Goal: Information Seeking & Learning: Learn about a topic

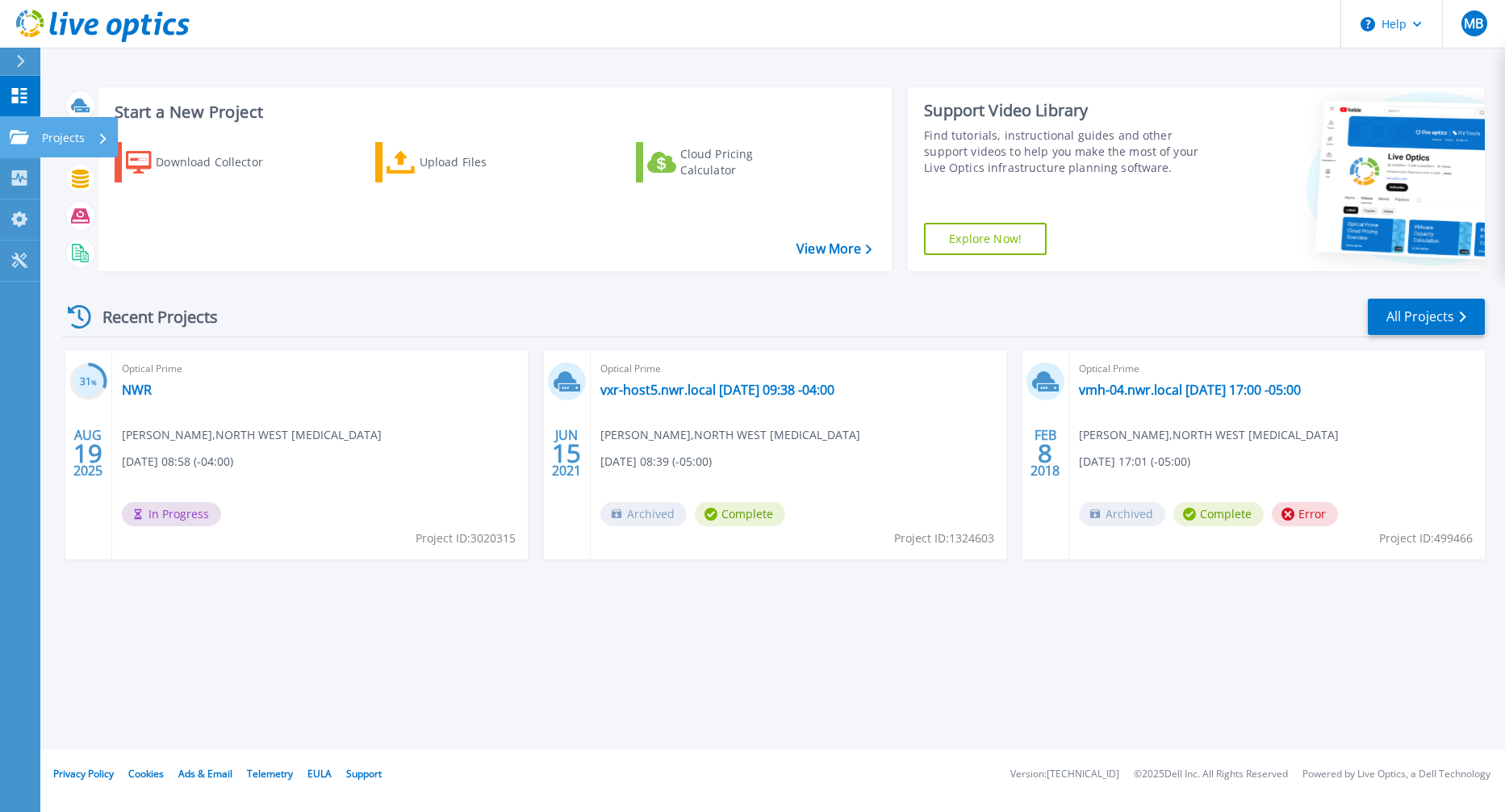
click at [20, 132] on icon at bounding box center [20, 137] width 20 height 14
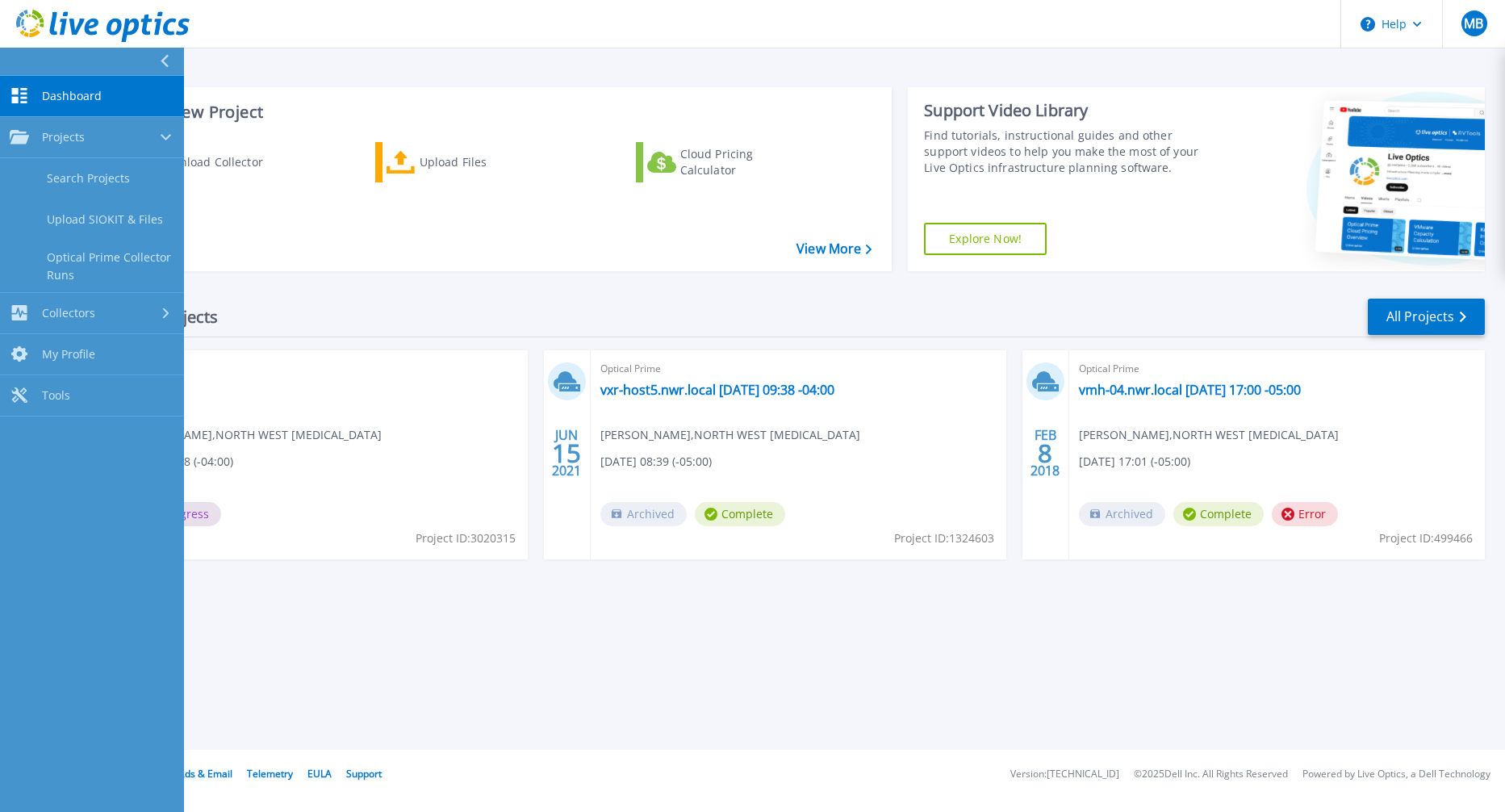
click at [64, 96] on span "Dashboard" at bounding box center [71, 96] width 60 height 15
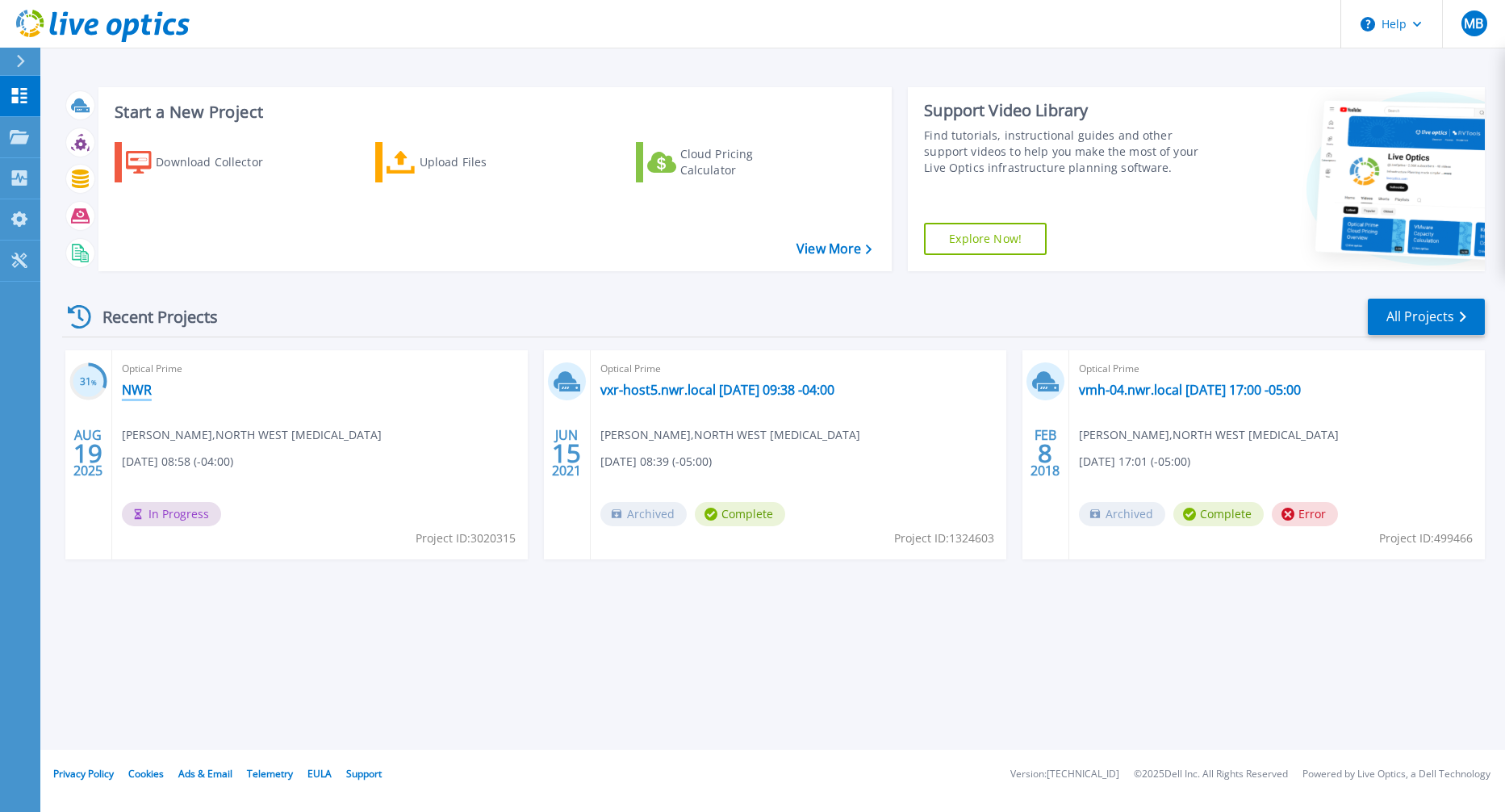
click at [140, 388] on link "NWR" at bounding box center [137, 390] width 30 height 16
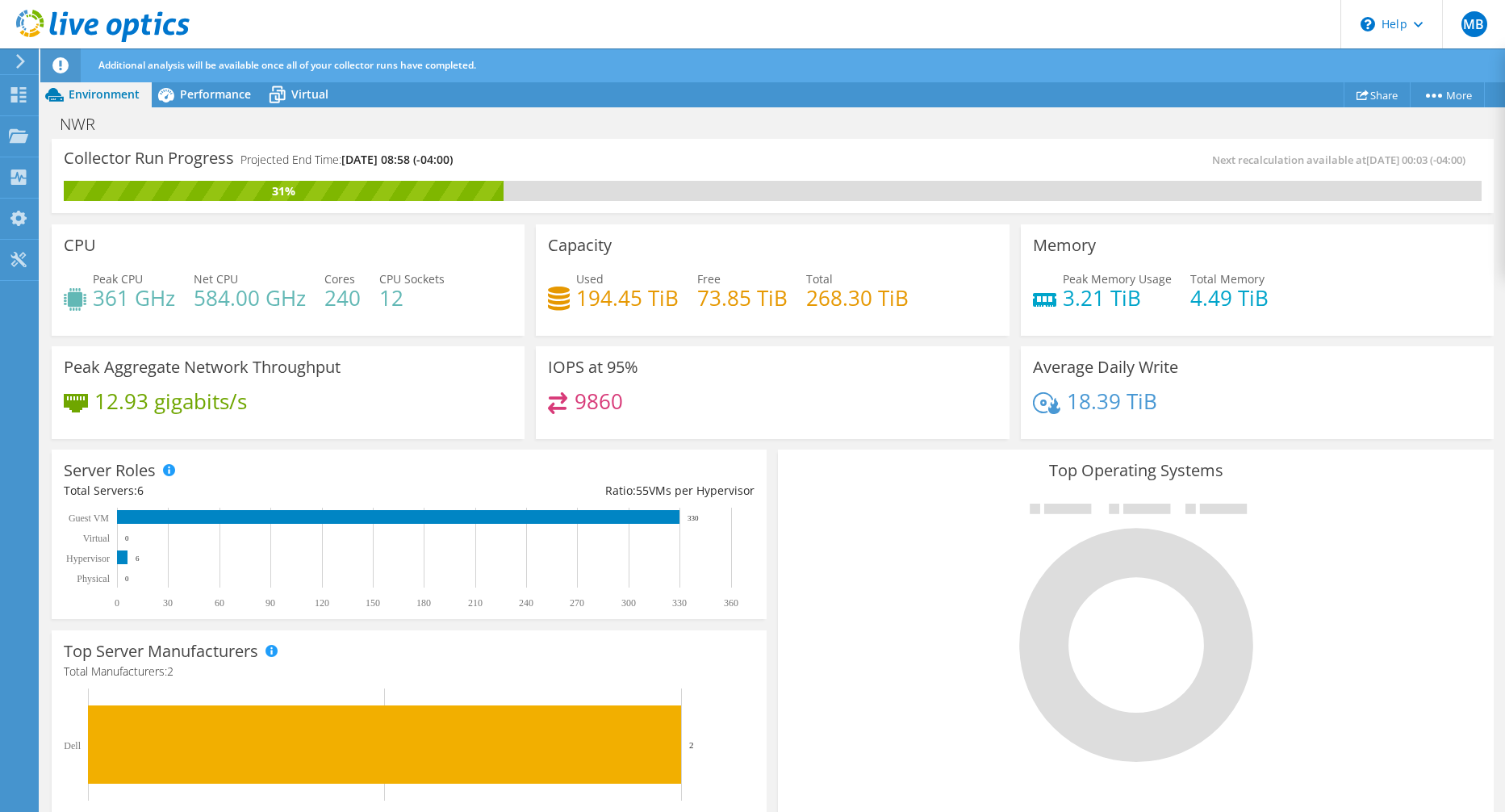
scroll to position [161, 0]
click at [400, 412] on div "12.93 gigabits/s" at bounding box center [288, 409] width 448 height 34
click at [148, 297] on h4 "361 GHz" at bounding box center [134, 297] width 82 height 18
click at [82, 243] on h3 "CPU" at bounding box center [80, 245] width 32 height 18
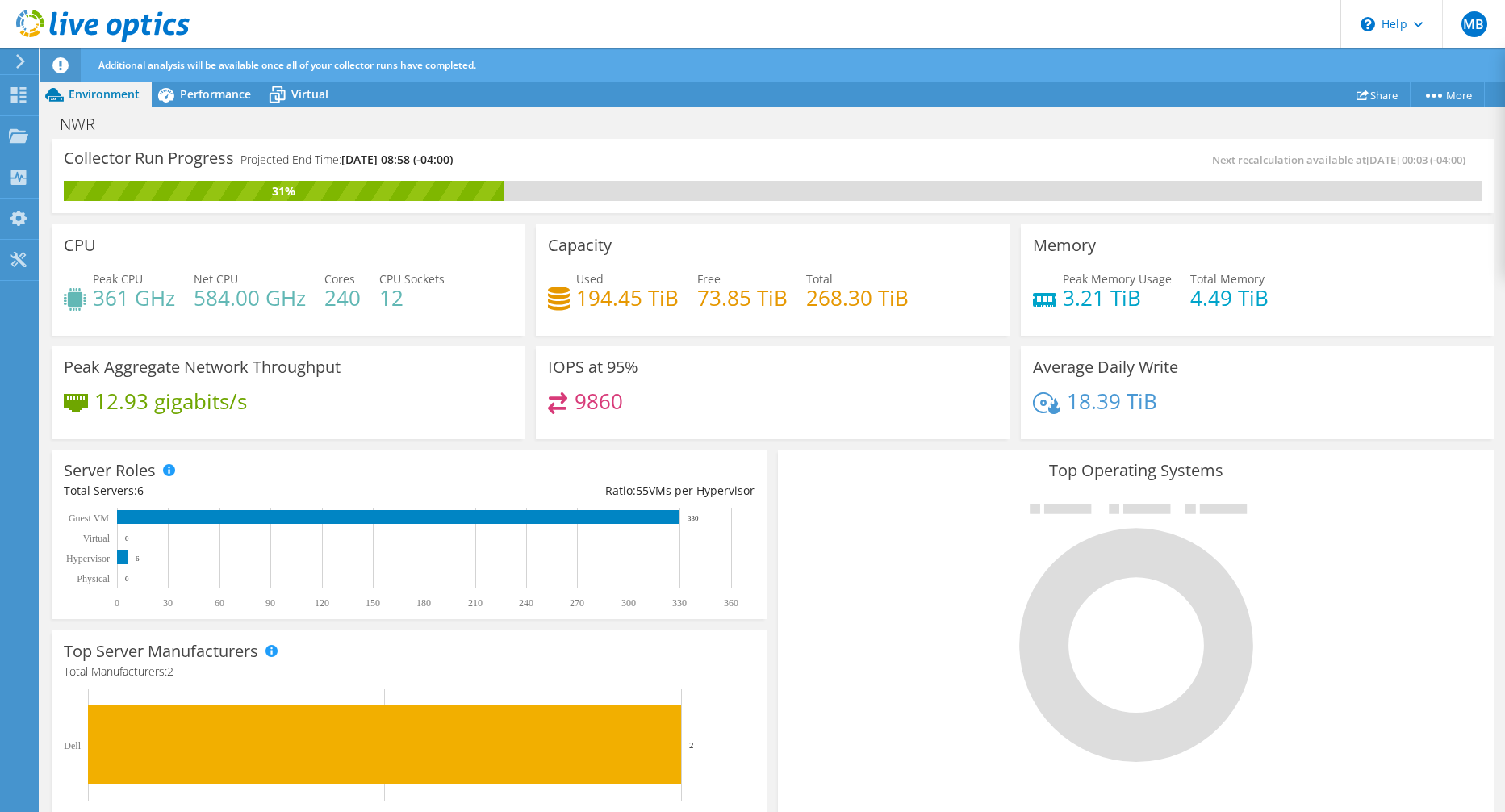
click at [888, 577] on div at bounding box center [1135, 632] width 691 height 272
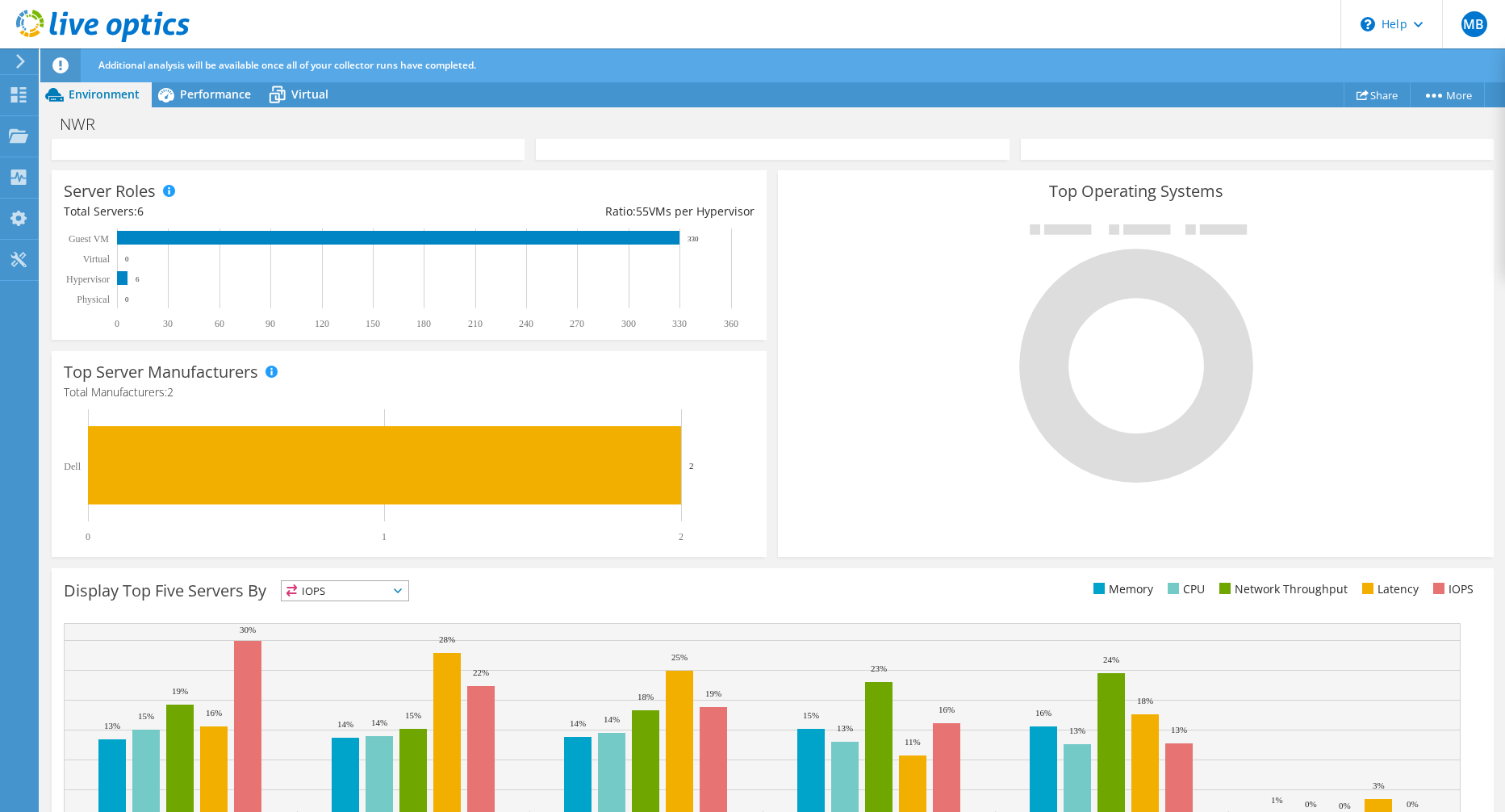
scroll to position [0, 0]
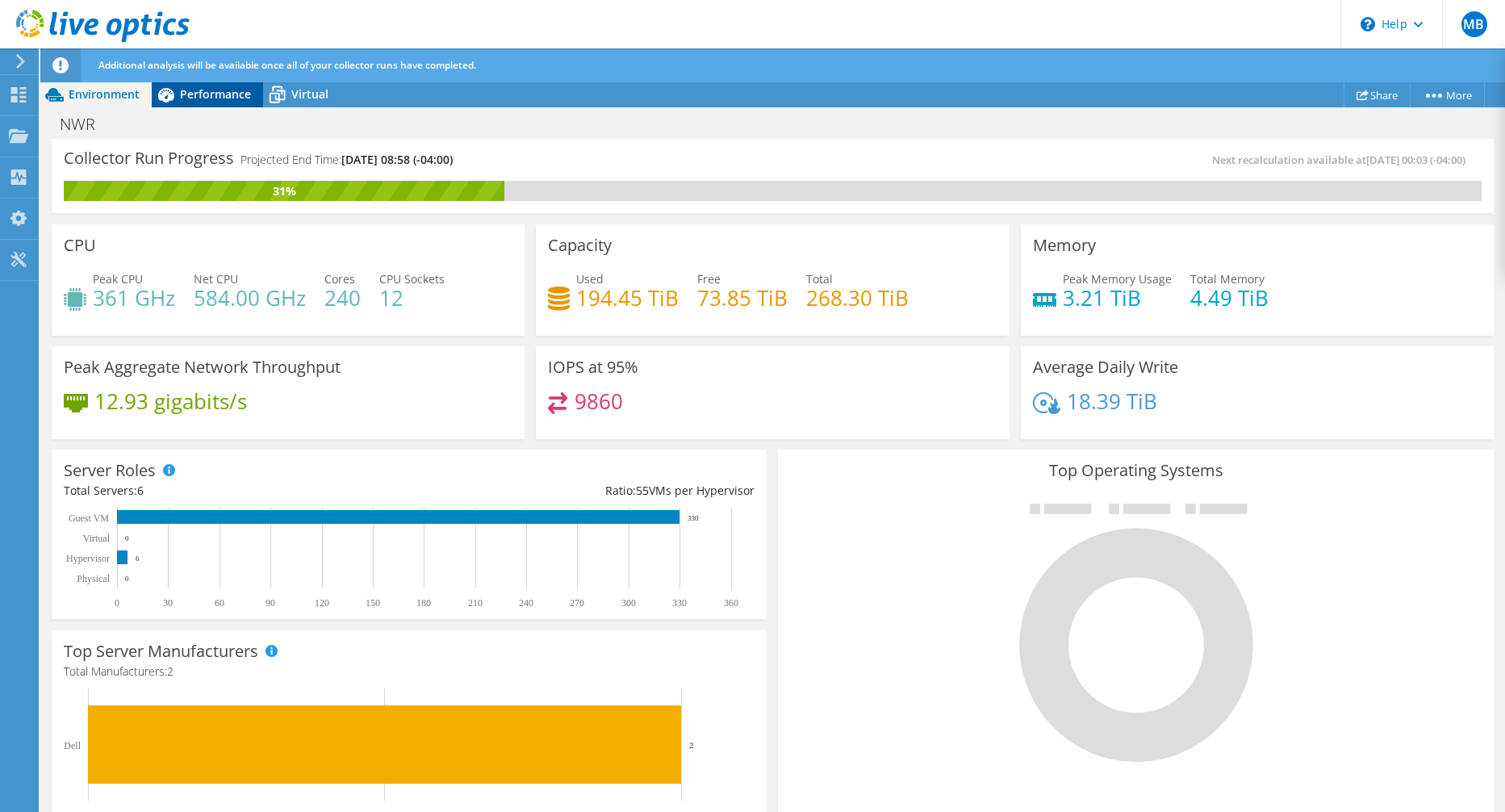
click at [210, 88] on span "Performance" at bounding box center [216, 93] width 71 height 16
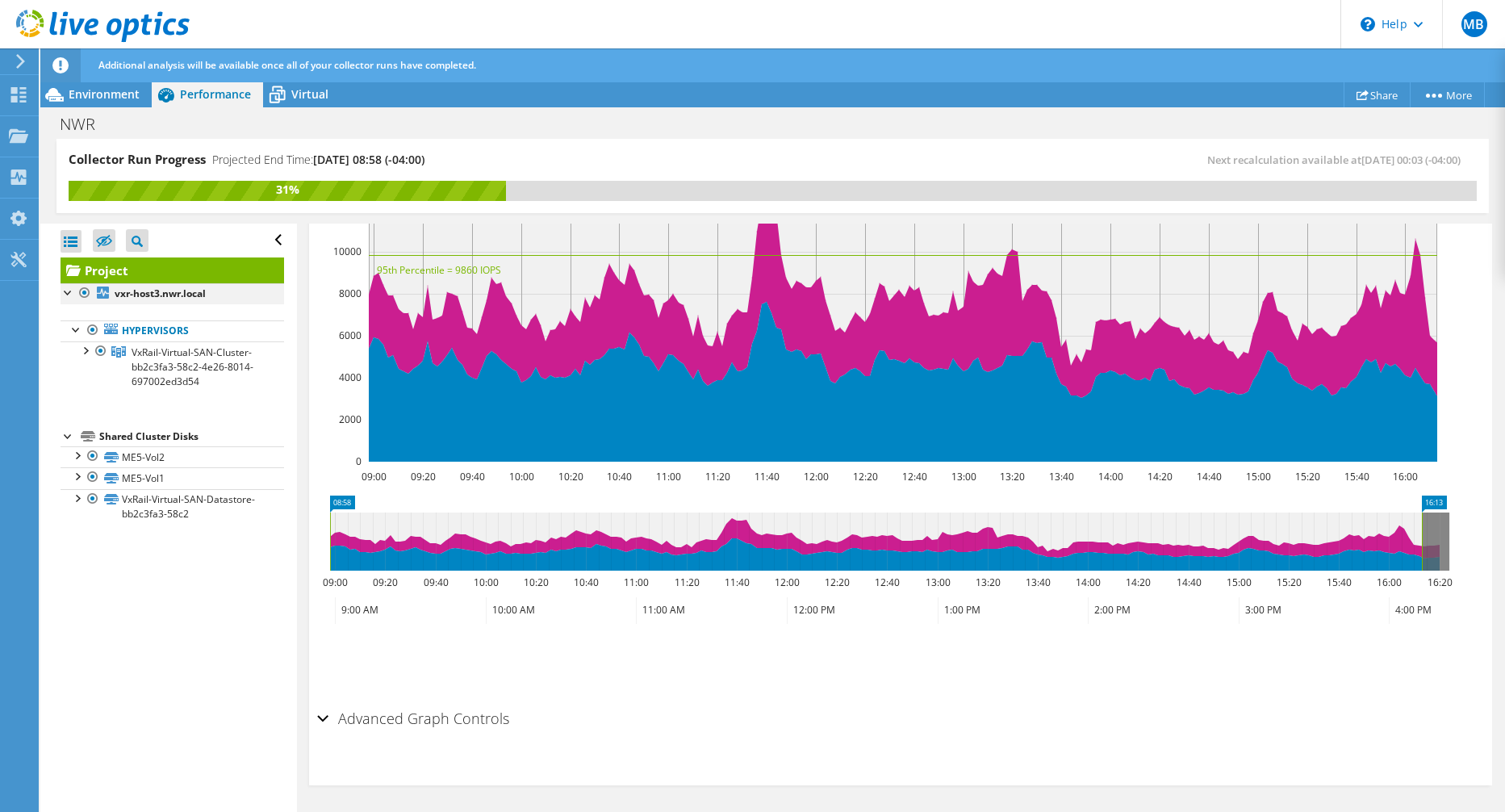
click at [66, 291] on div at bounding box center [69, 292] width 16 height 16
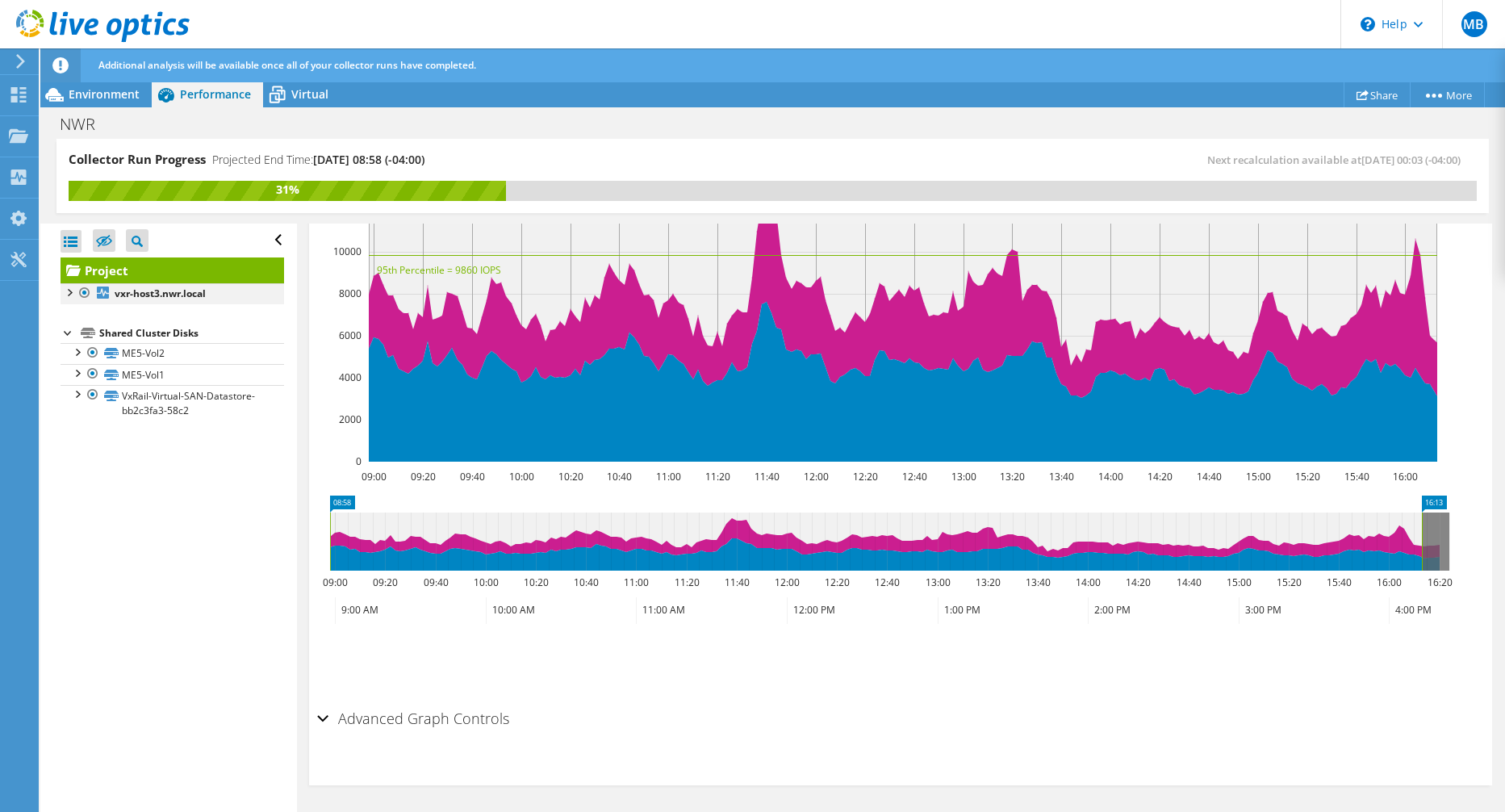
click at [66, 291] on div at bounding box center [69, 292] width 16 height 16
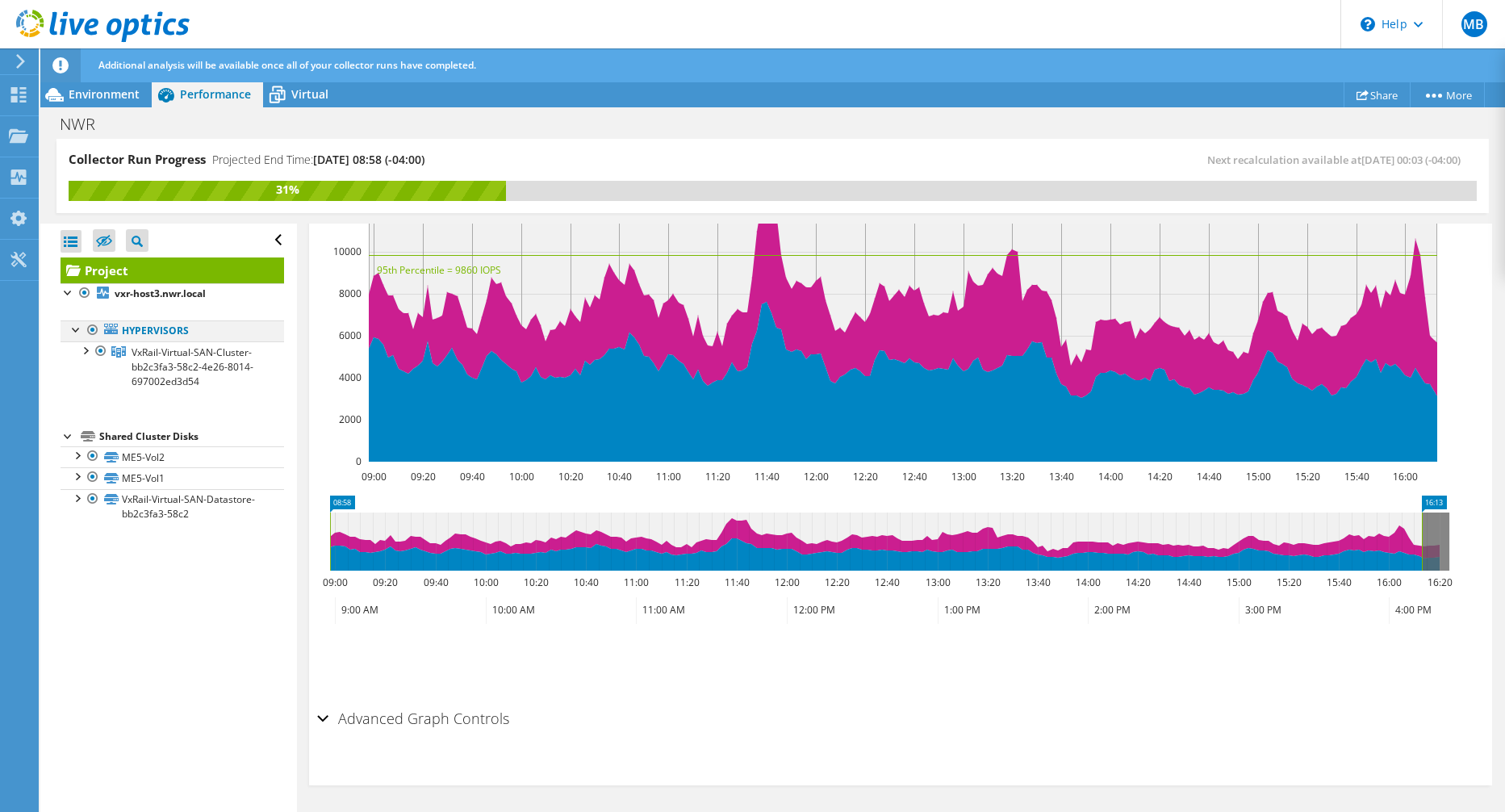
click at [75, 326] on div at bounding box center [77, 329] width 16 height 16
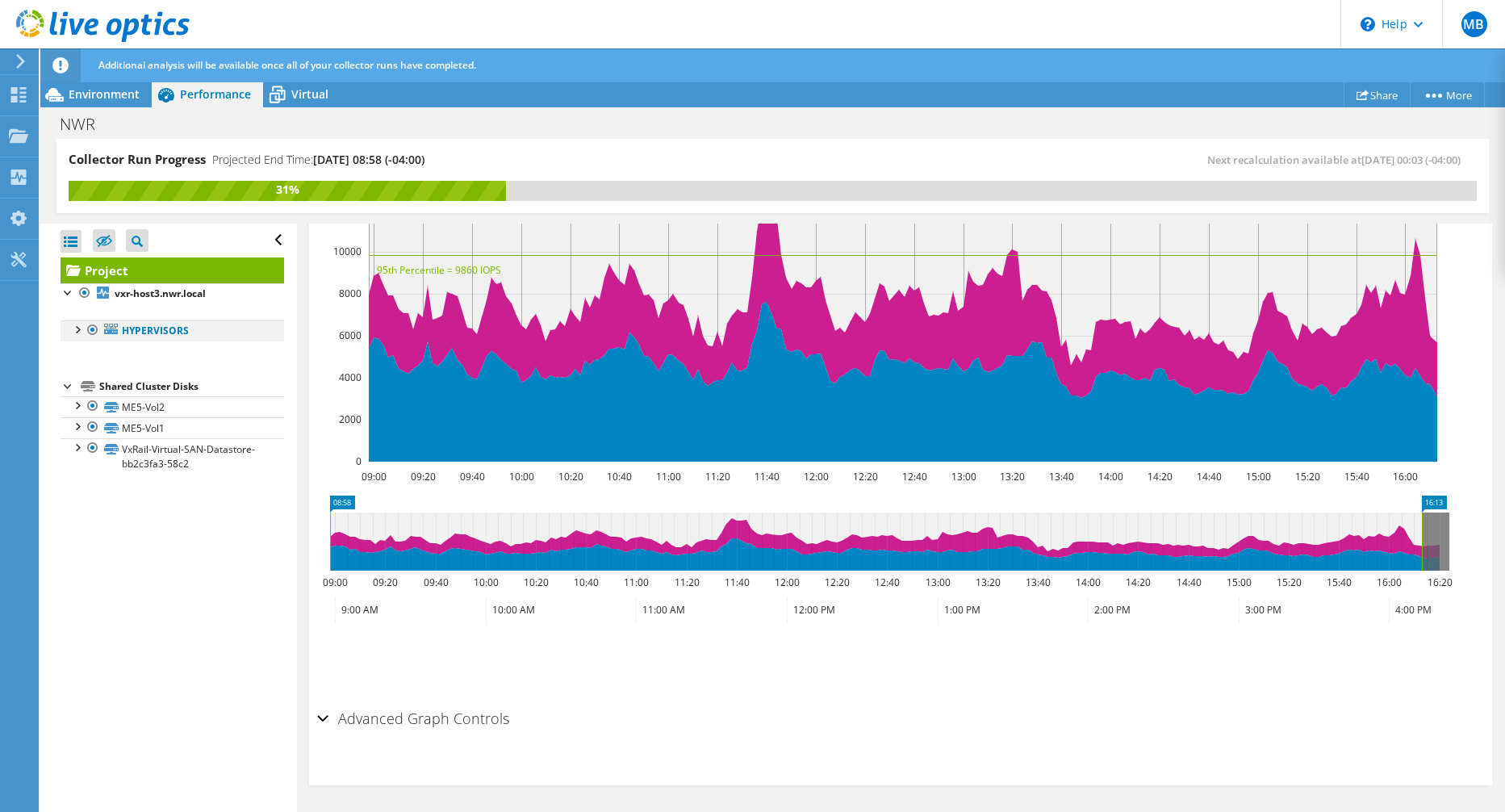
click at [75, 333] on div at bounding box center [77, 329] width 16 height 16
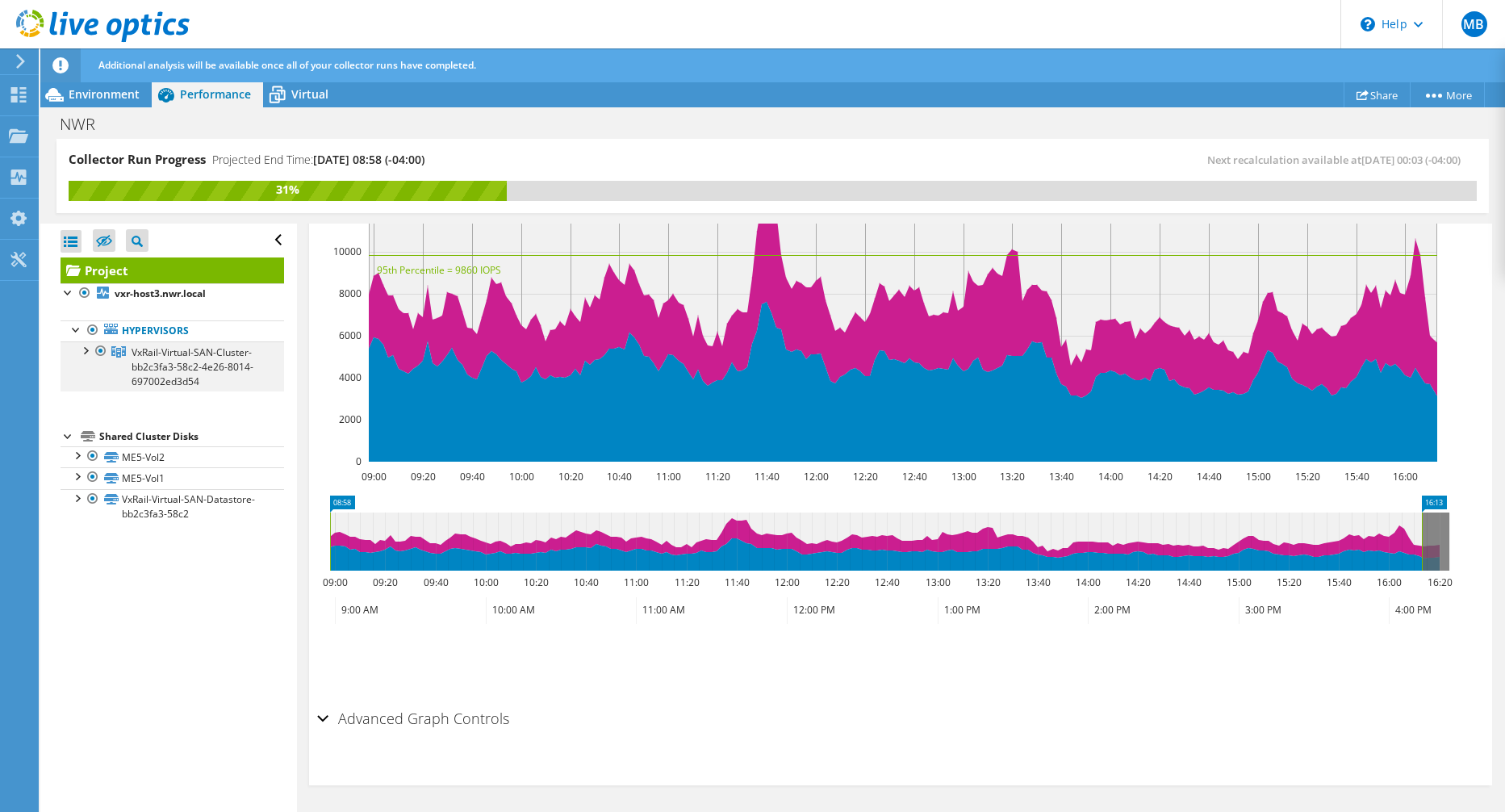
click at [86, 348] on div at bounding box center [85, 349] width 16 height 16
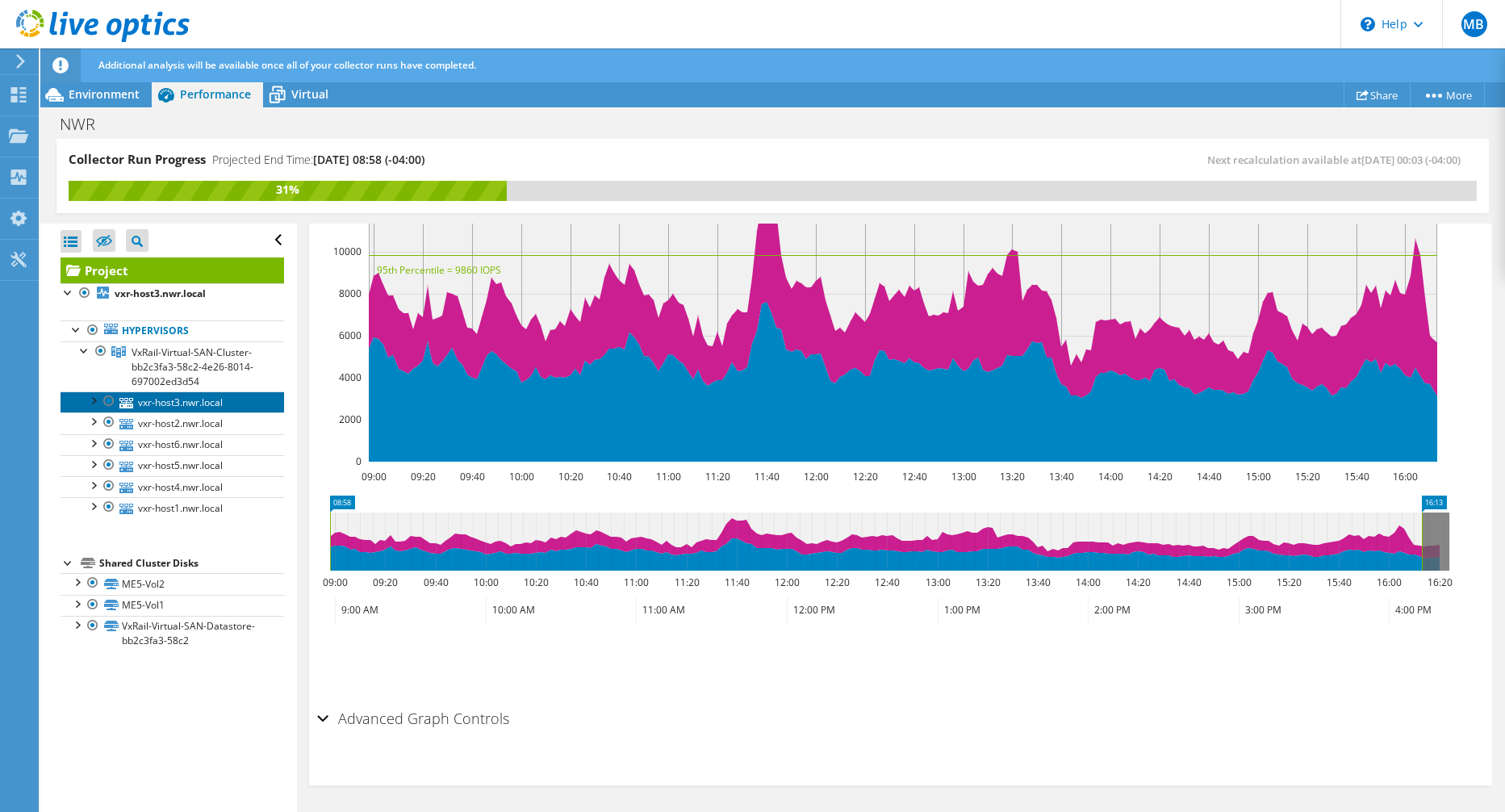
click at [152, 404] on link "vxr-host3.nwr.local" at bounding box center [172, 402] width 224 height 21
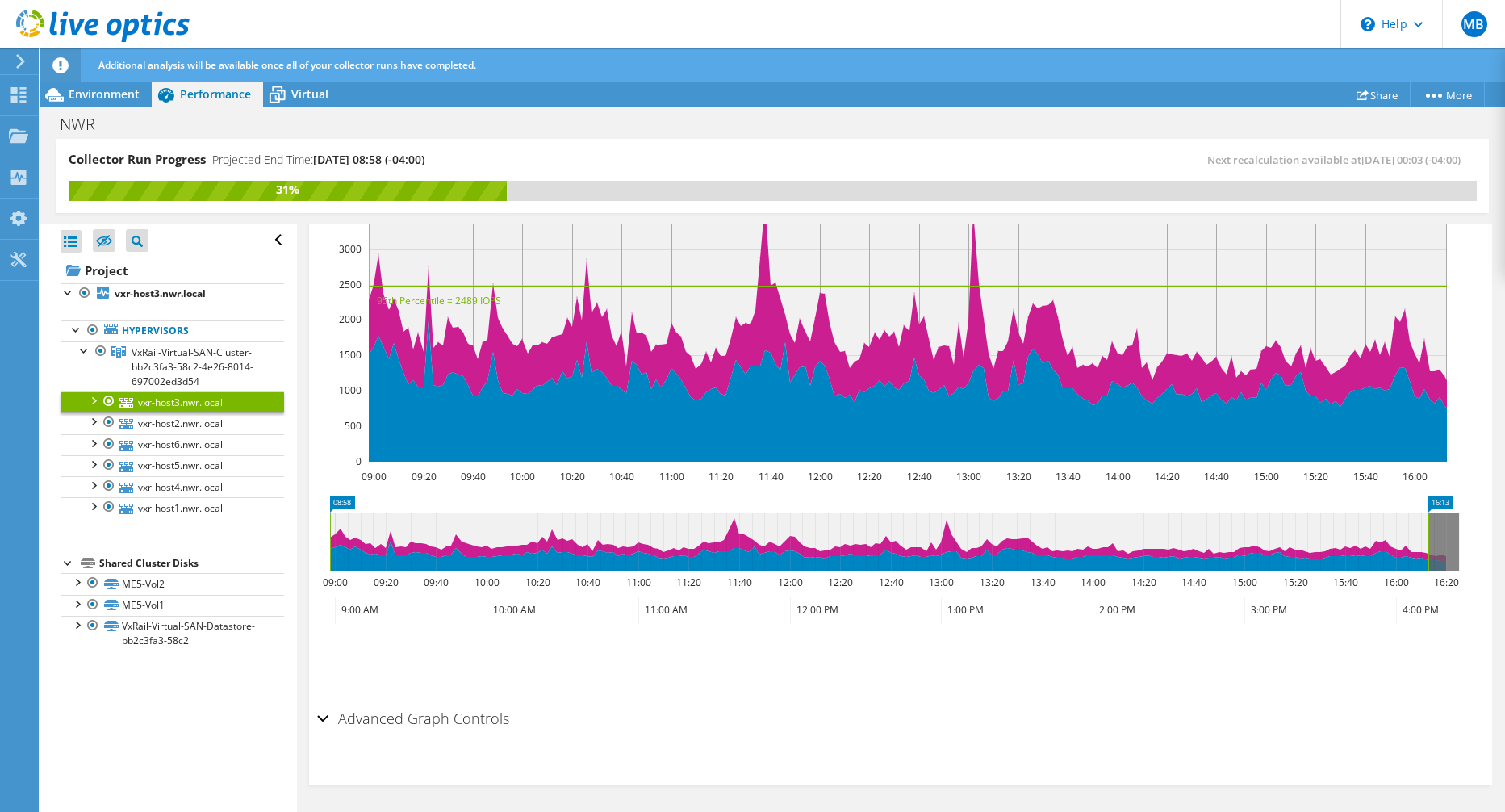
scroll to position [348, 0]
click at [90, 397] on div at bounding box center [93, 400] width 16 height 16
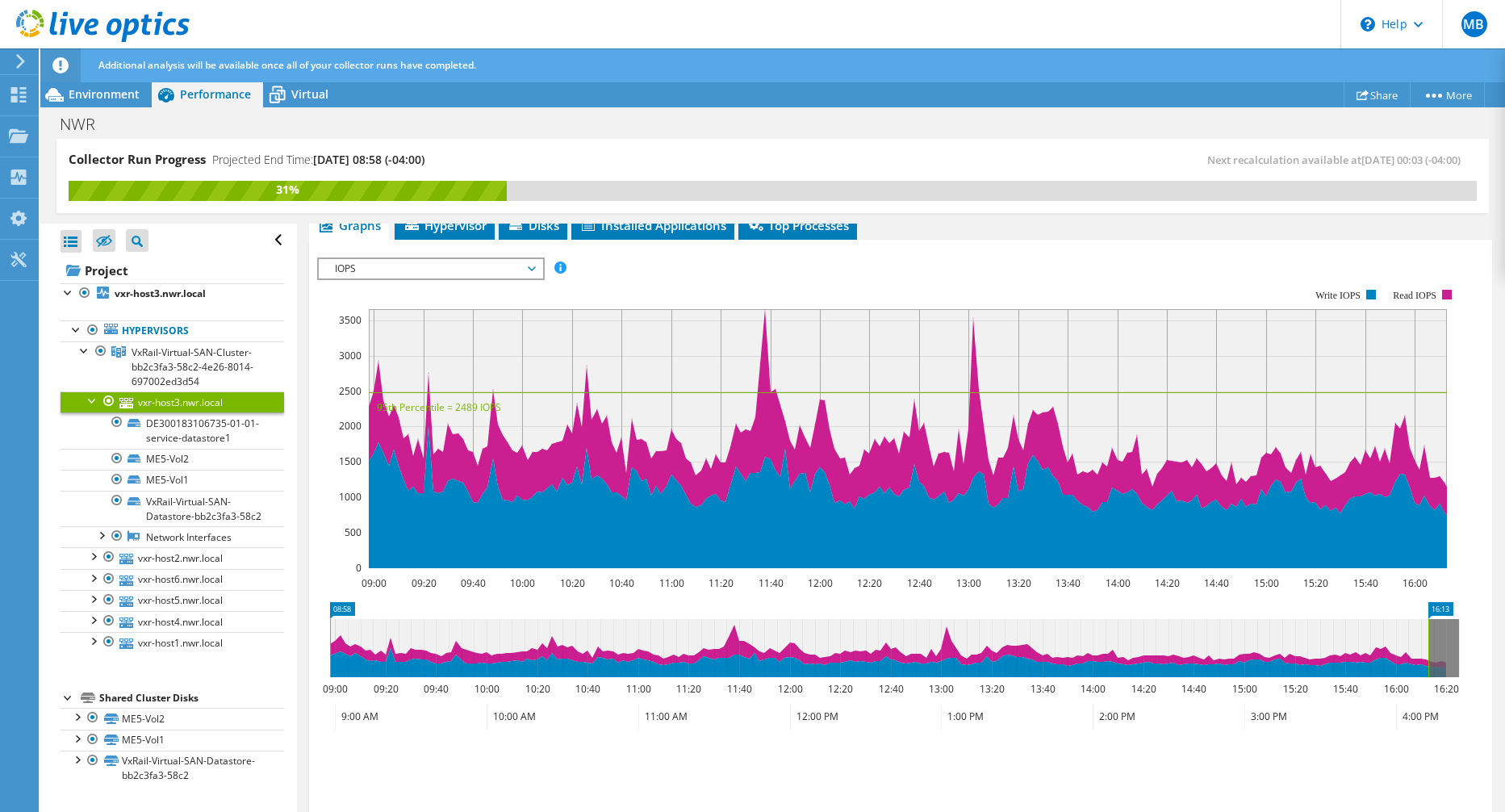
scroll to position [161, 0]
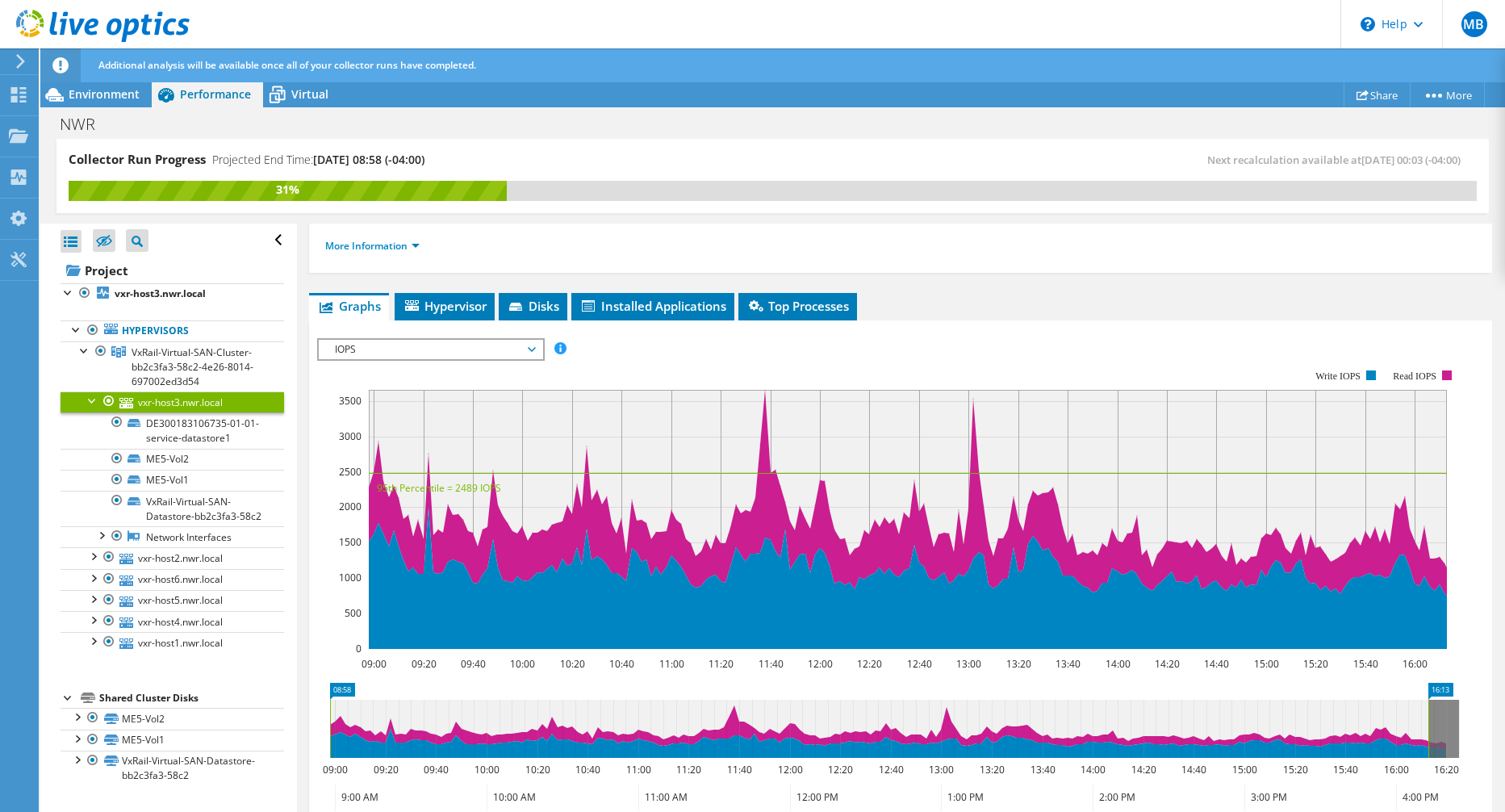
click at [450, 347] on span "IOPS" at bounding box center [430, 350] width 207 height 20
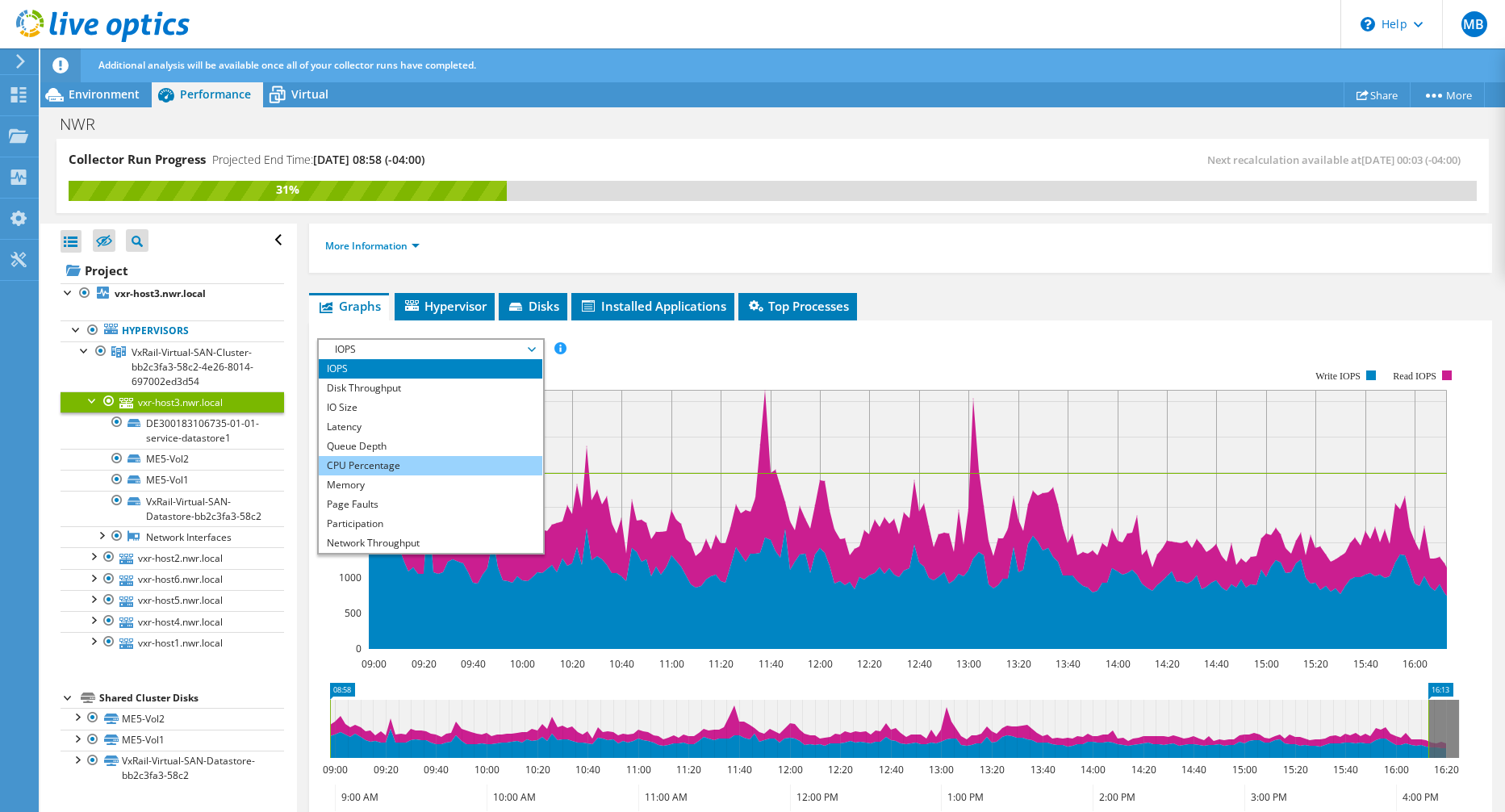
click at [432, 460] on li "CPU Percentage" at bounding box center [430, 465] width 224 height 20
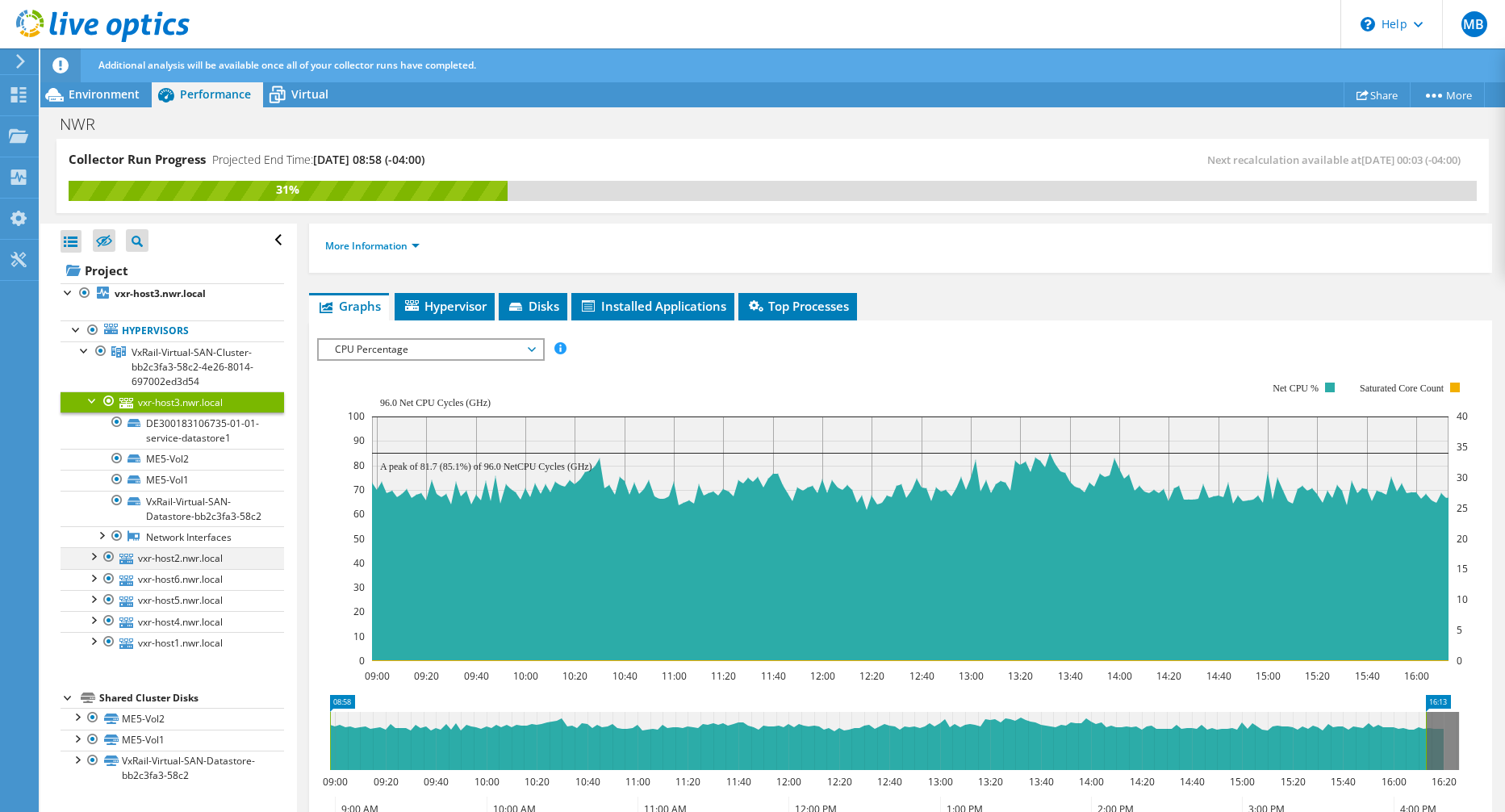
click at [94, 563] on div at bounding box center [93, 556] width 16 height 16
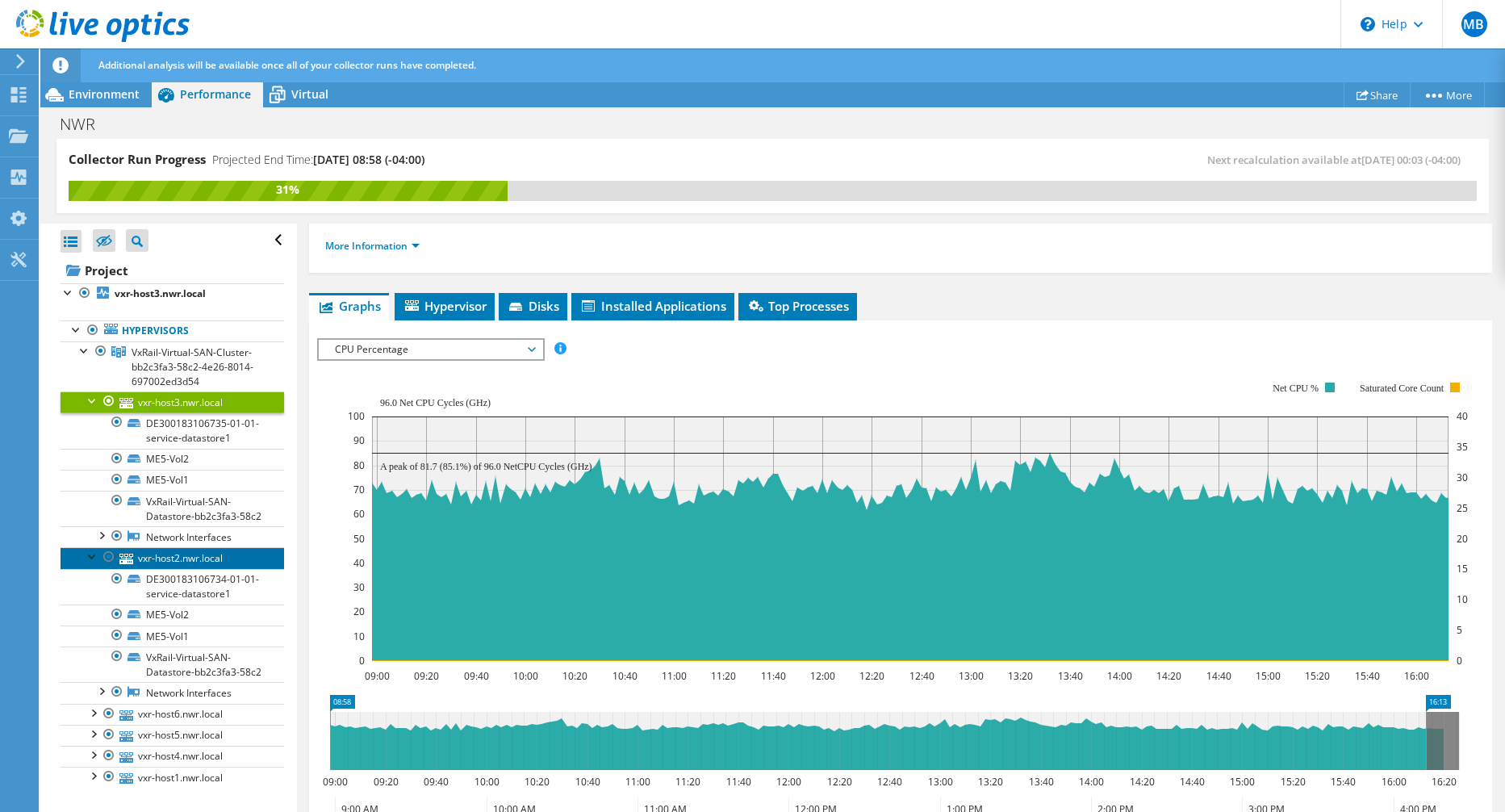
click at [202, 568] on link "vxr-host2.nwr.local" at bounding box center [172, 558] width 224 height 21
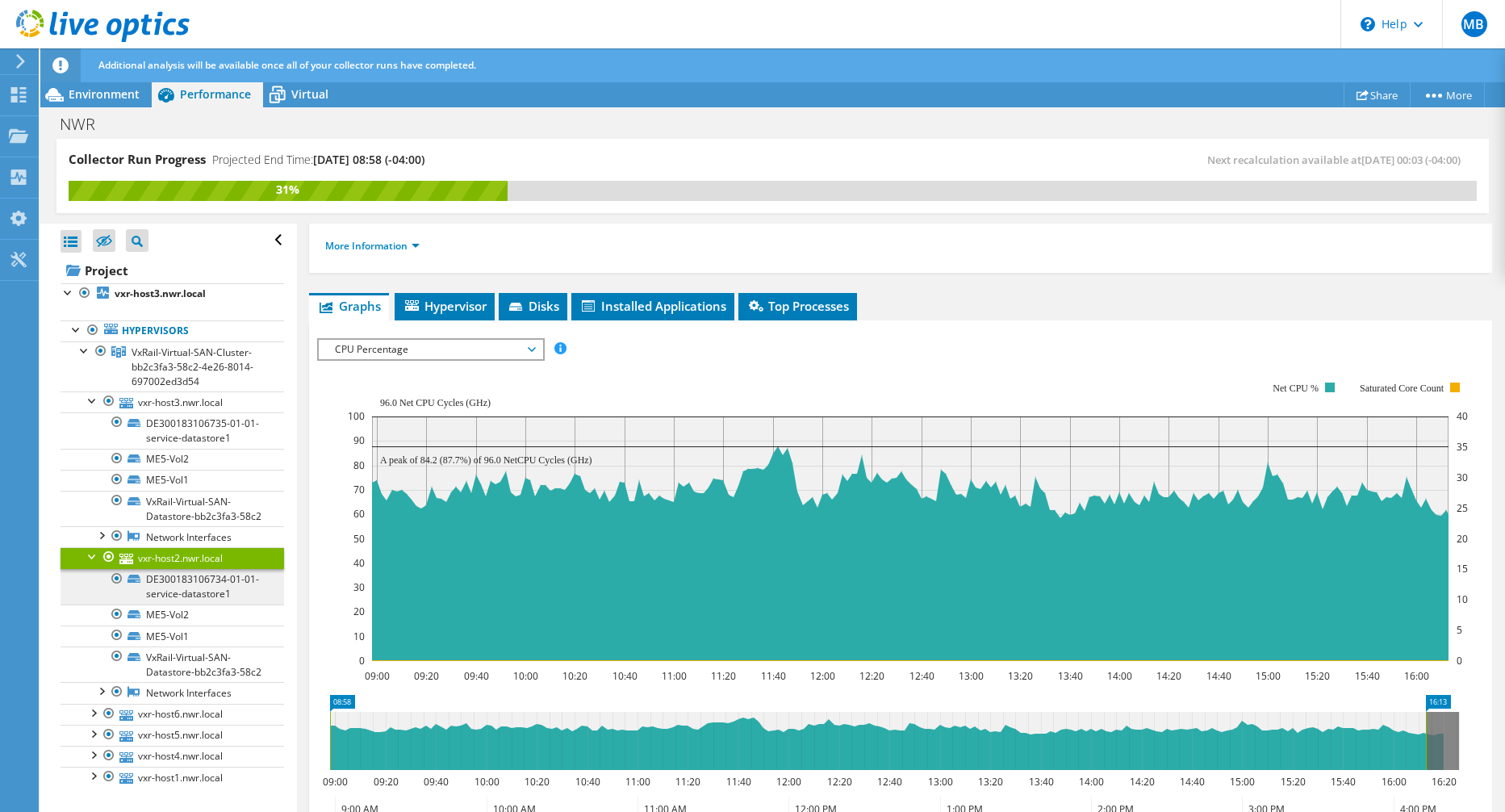
scroll to position [80, 0]
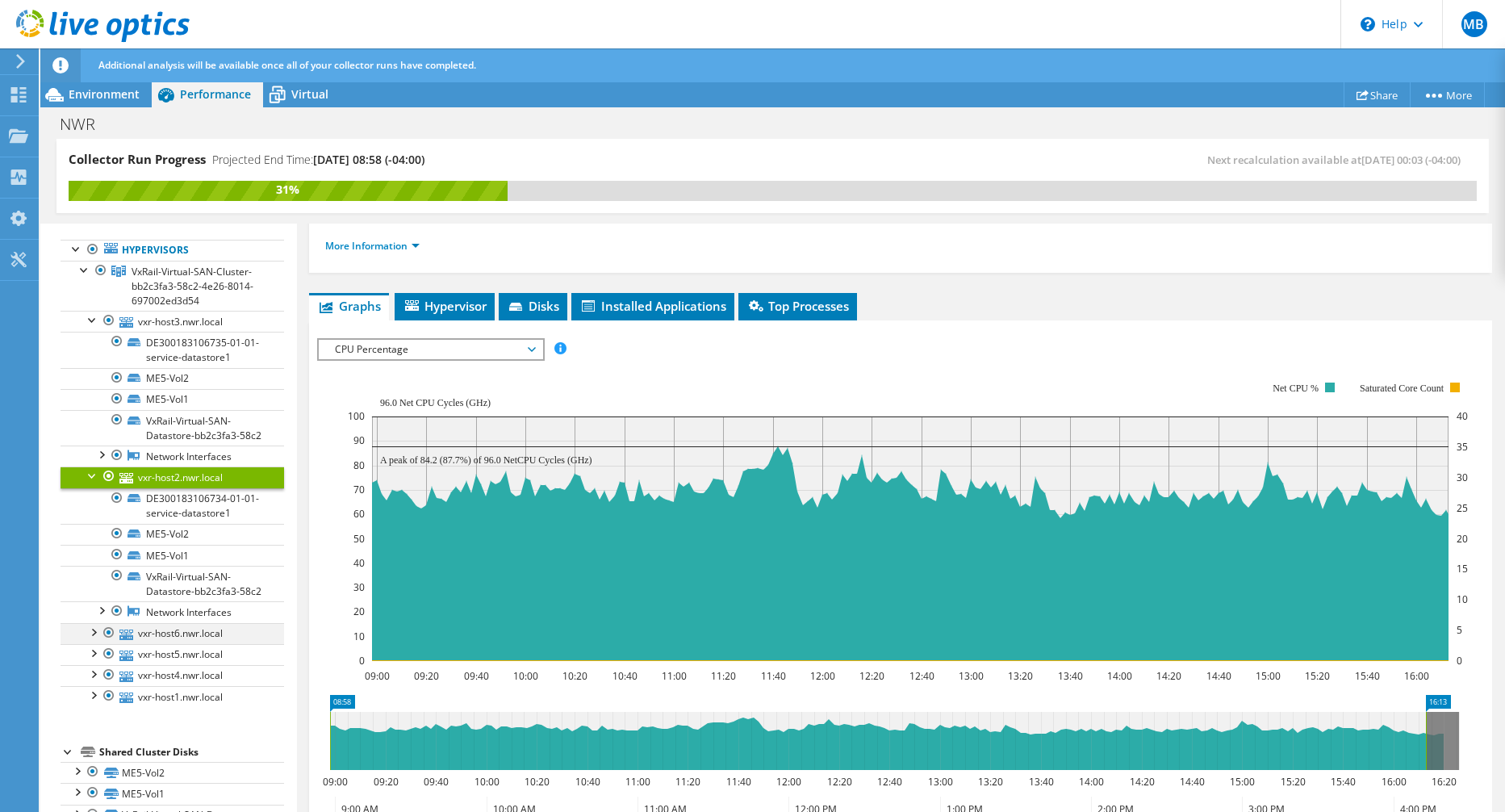
click at [93, 639] on div at bounding box center [93, 631] width 16 height 16
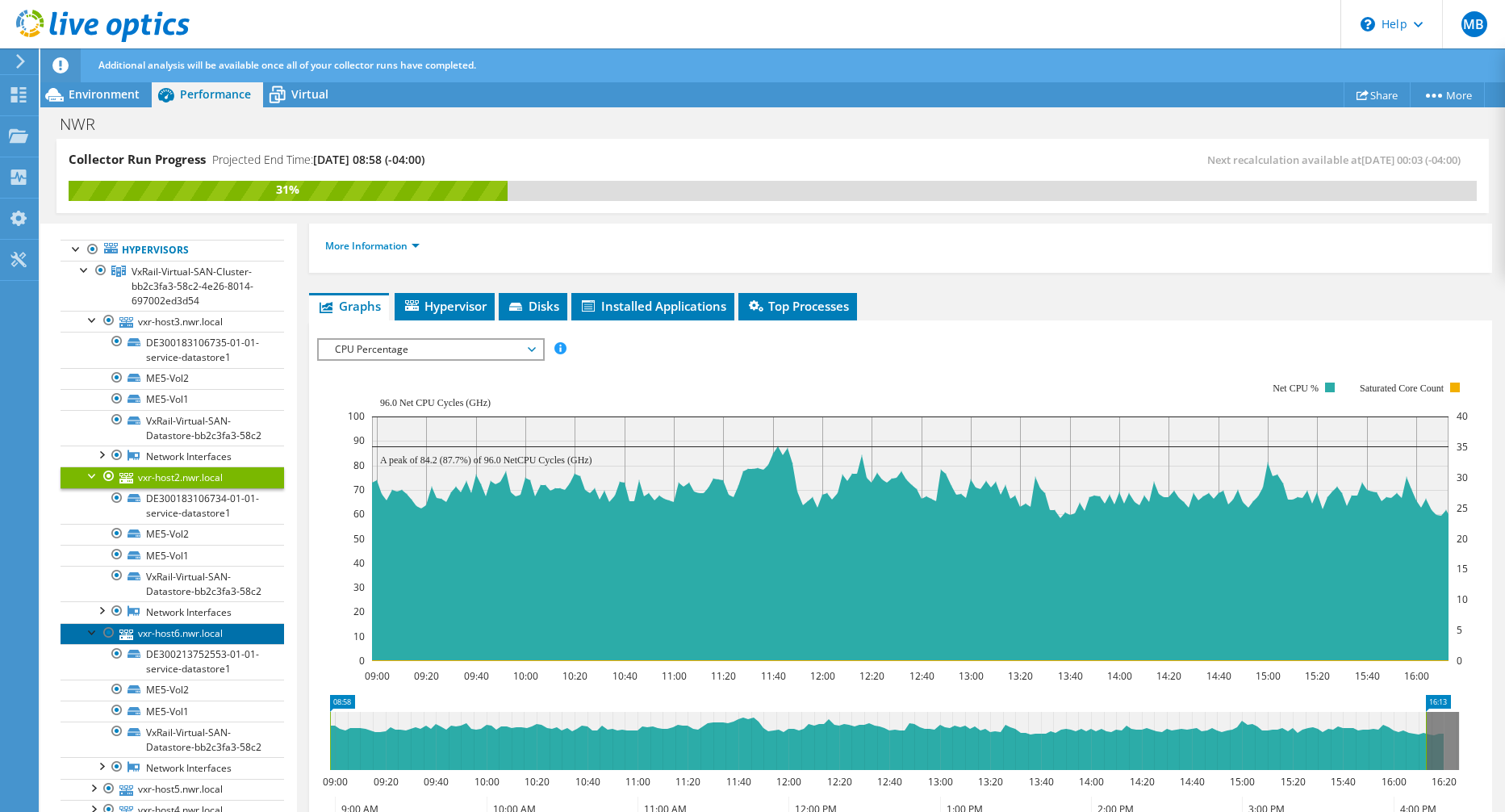
click at [199, 644] on link "vxr-host6.nwr.local" at bounding box center [172, 633] width 224 height 21
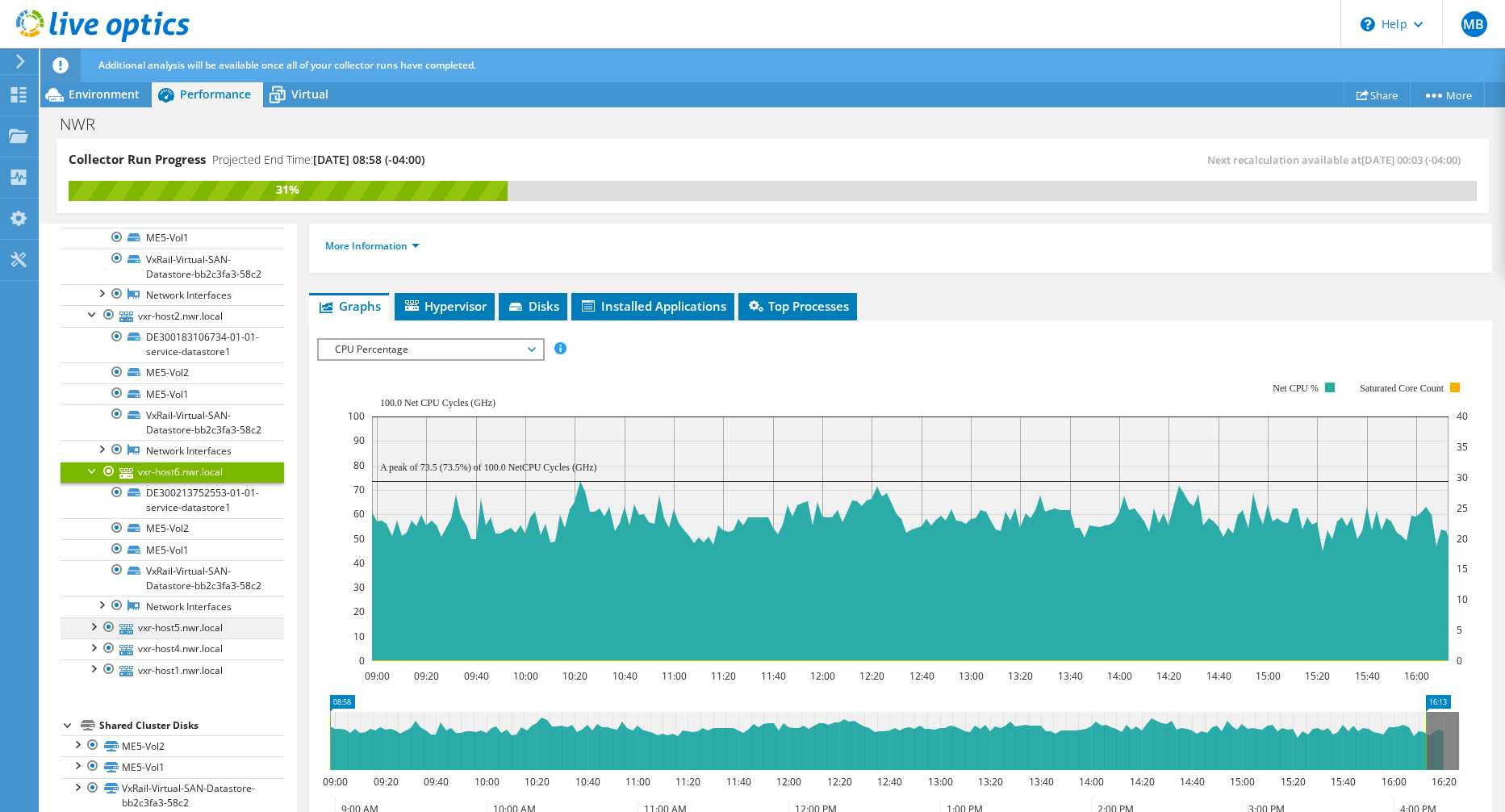
scroll to position [305, 0]
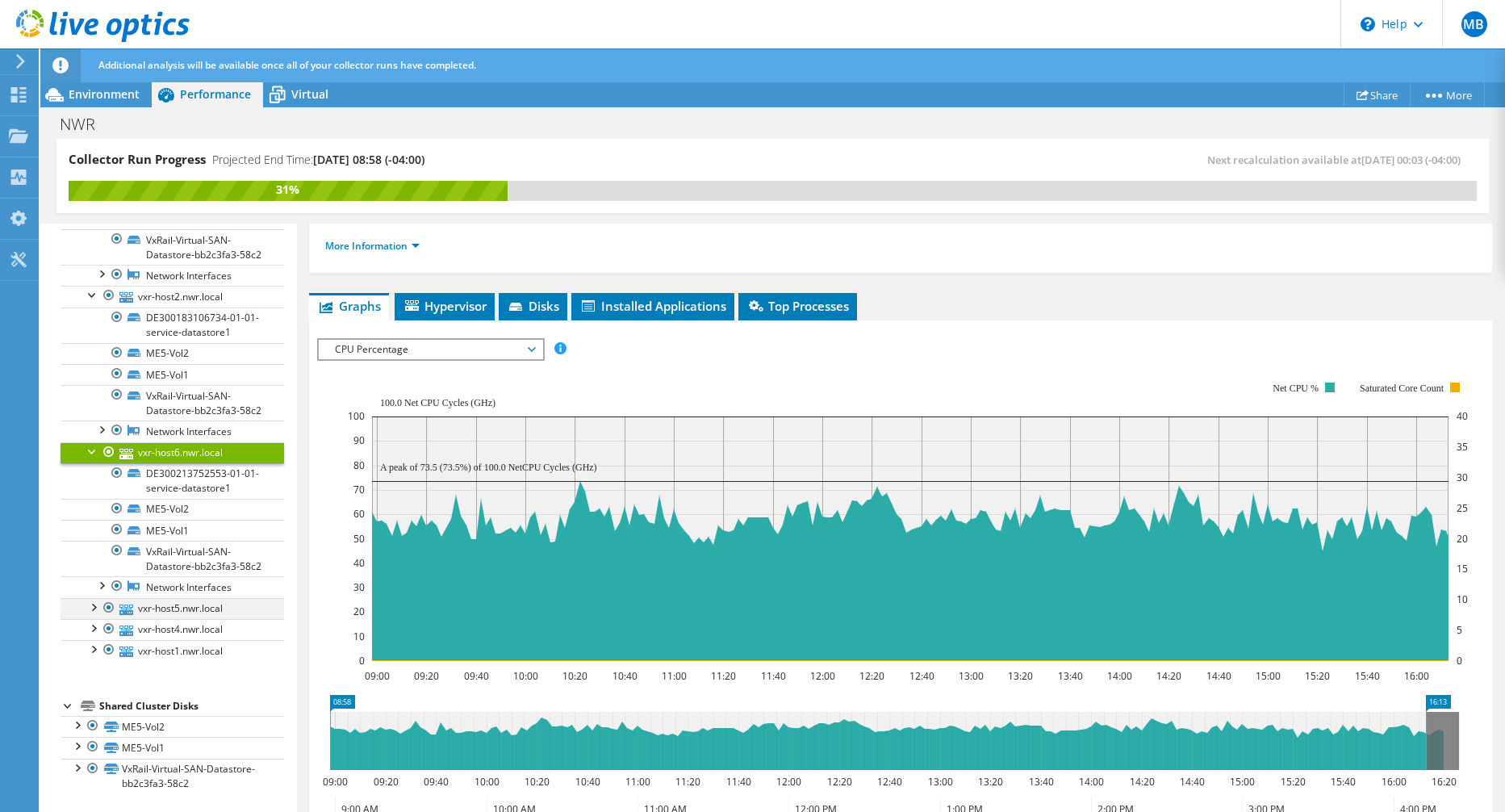
click at [90, 608] on div at bounding box center [93, 606] width 16 height 16
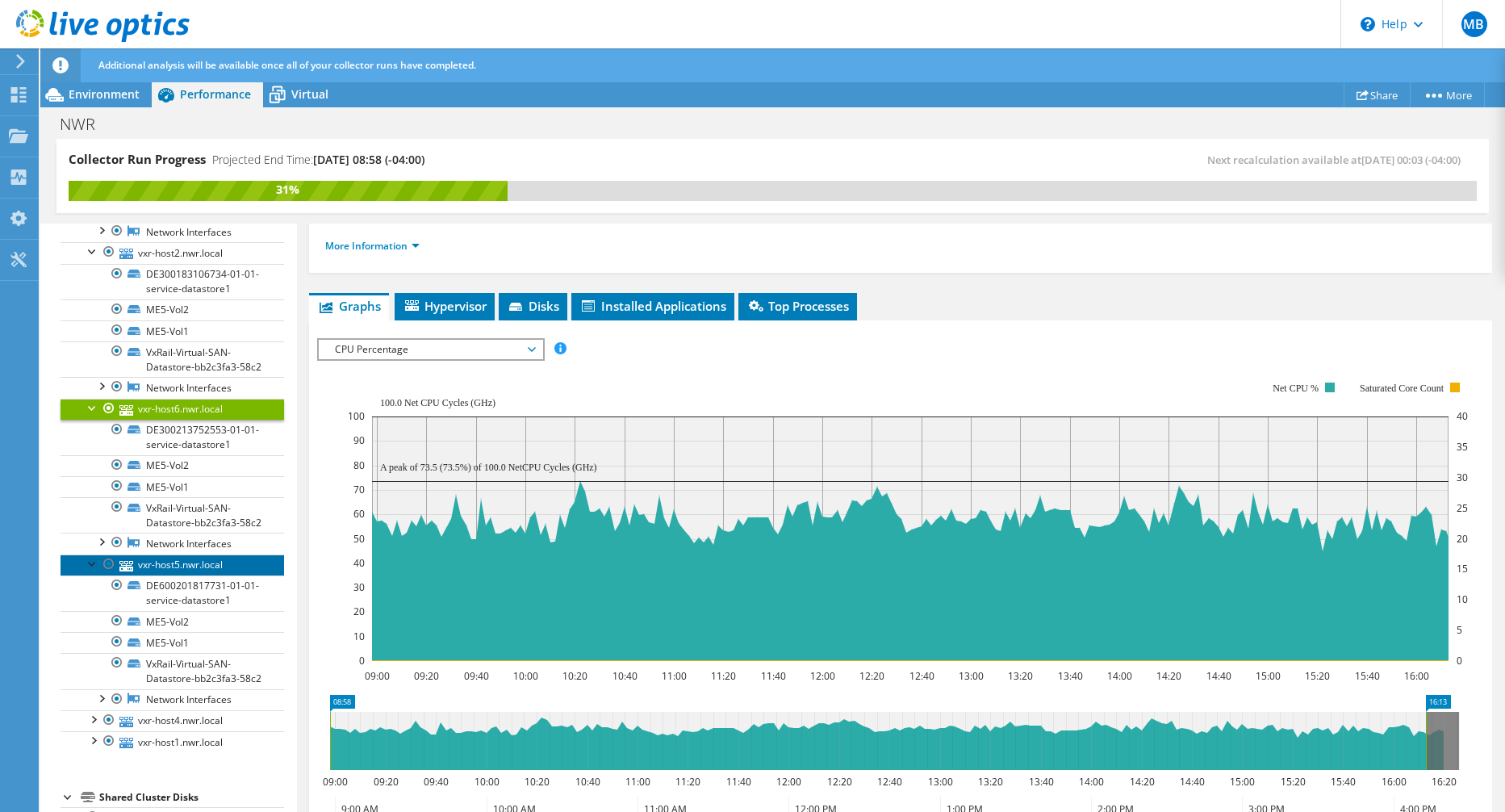
click at [199, 575] on link "vxr-host5.nwr.local" at bounding box center [172, 565] width 224 height 21
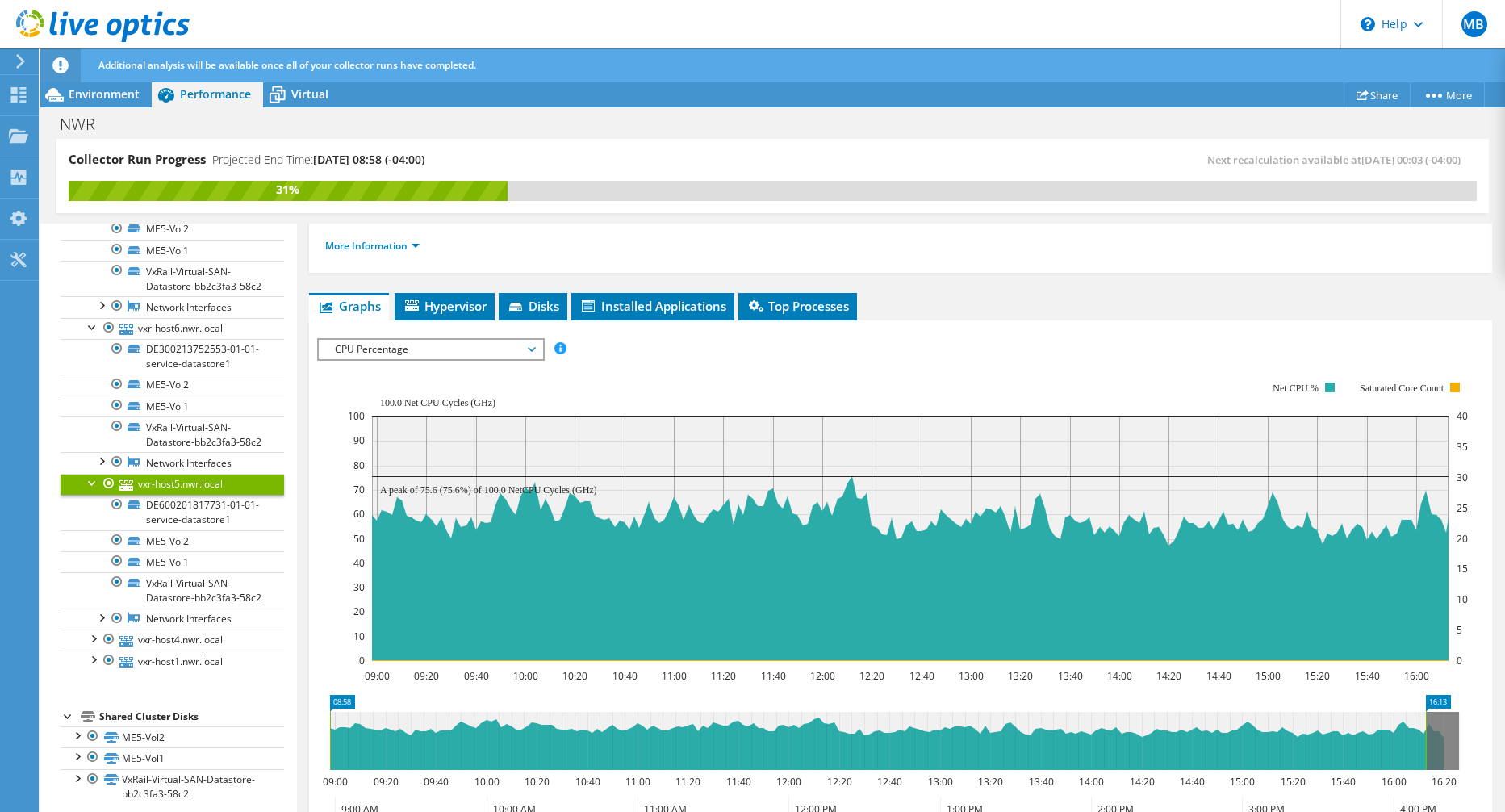
scroll to position [454, 0]
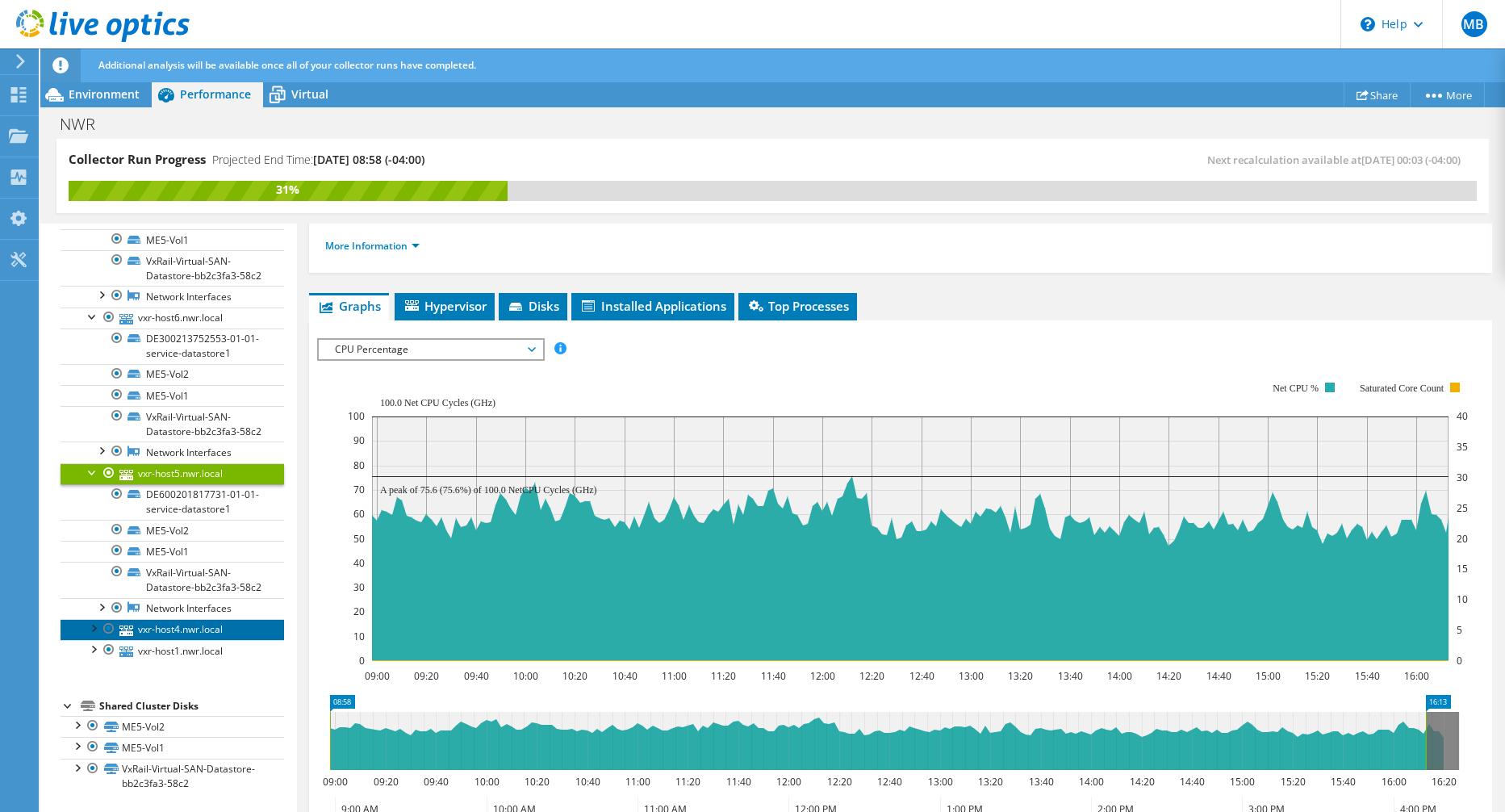
click at [163, 630] on link "vxr-host4.nwr.local" at bounding box center [172, 629] width 224 height 21
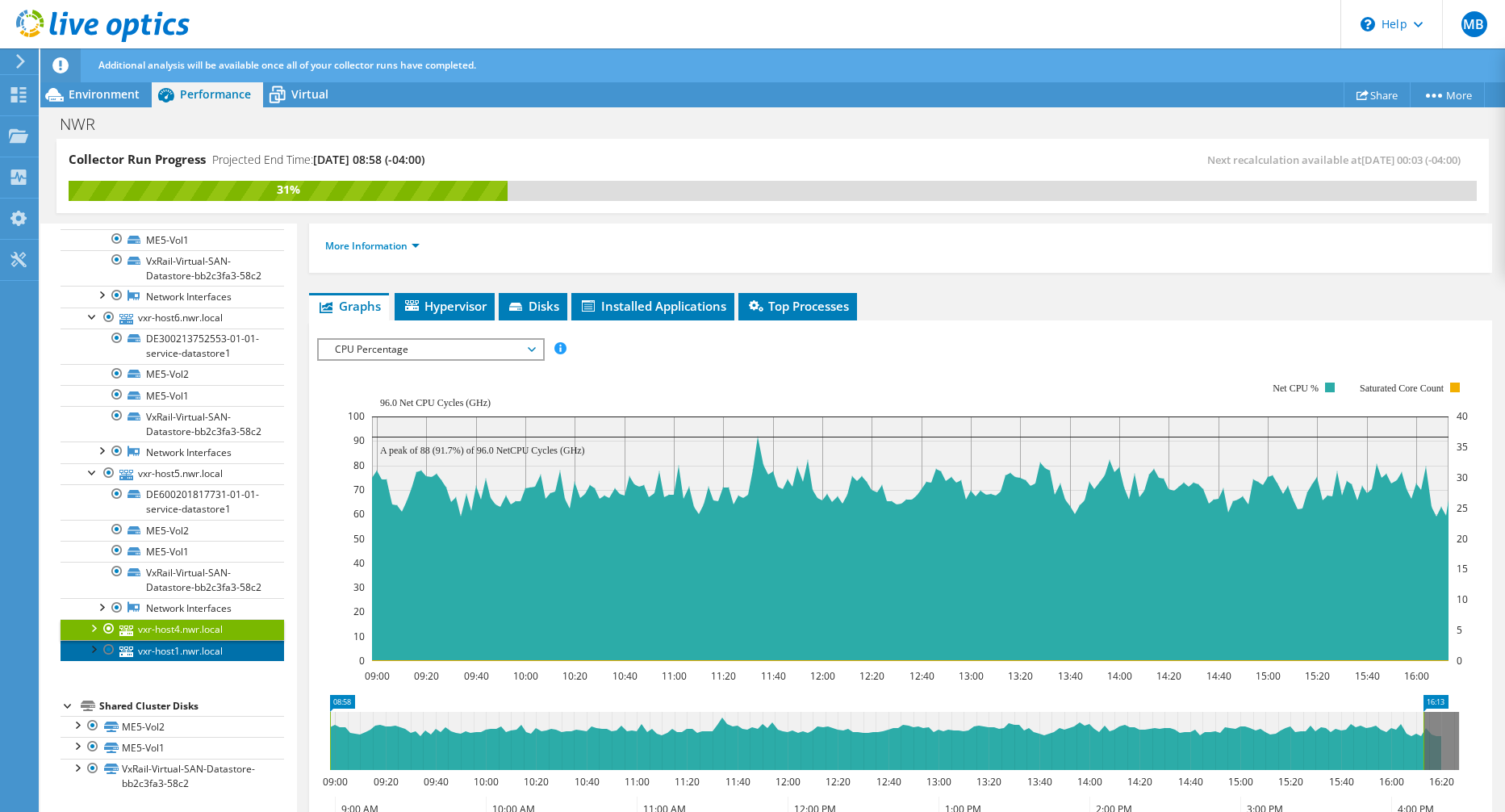
click at [163, 648] on link "vxr-host1.nwr.local" at bounding box center [172, 651] width 224 height 21
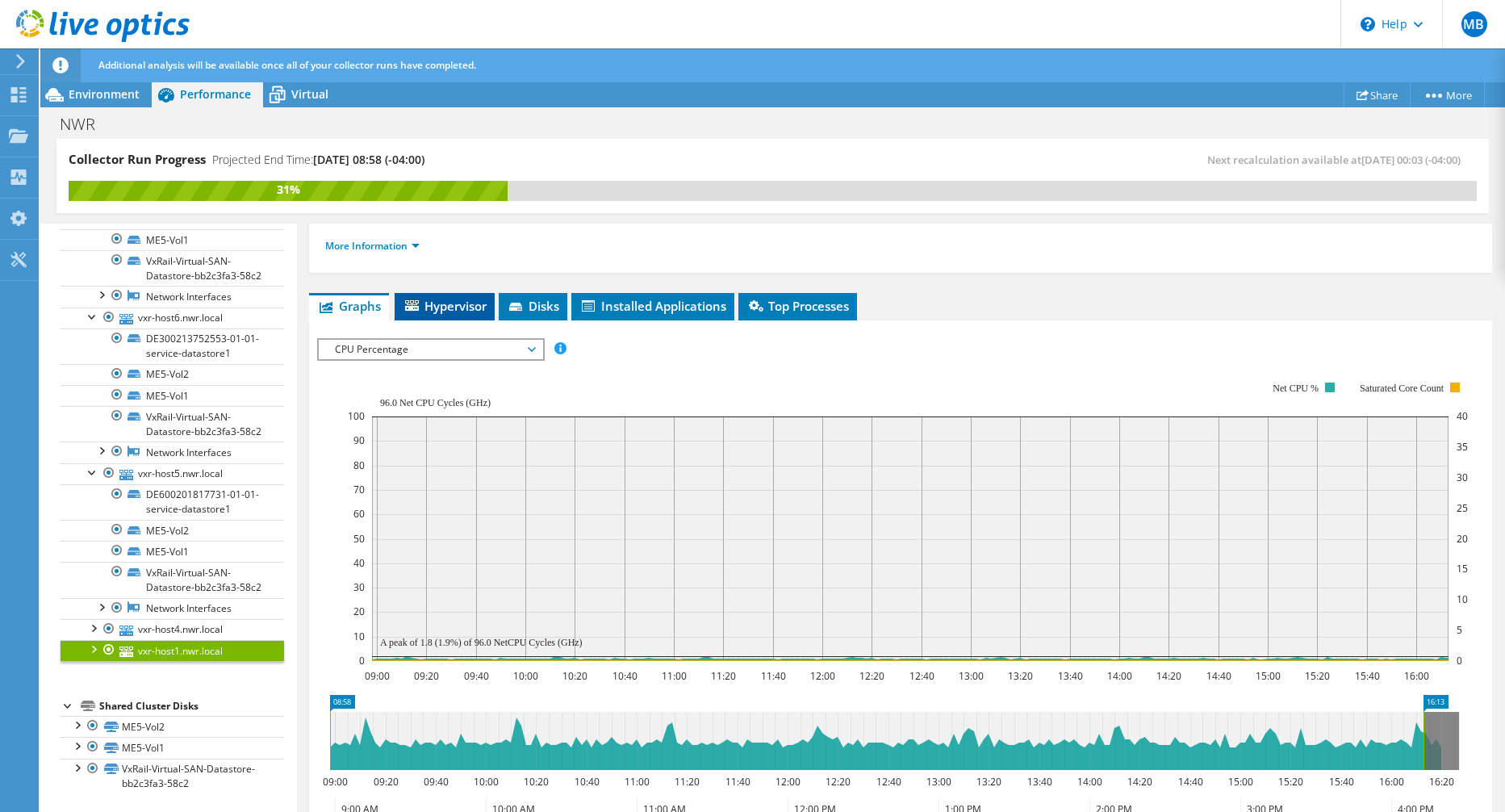
click at [450, 309] on span "Hypervisor" at bounding box center [444, 306] width 84 height 16
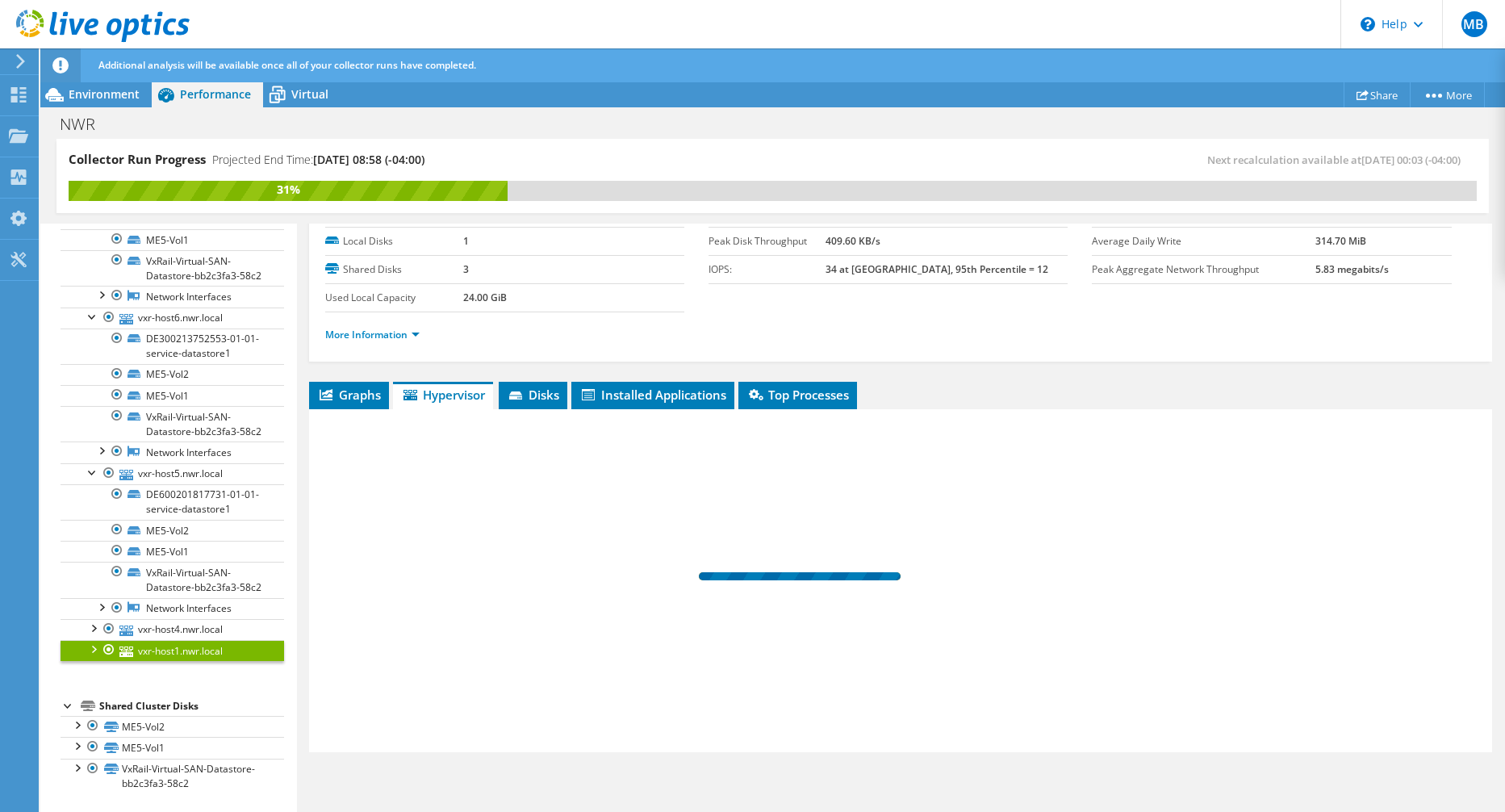
scroll to position [73, 0]
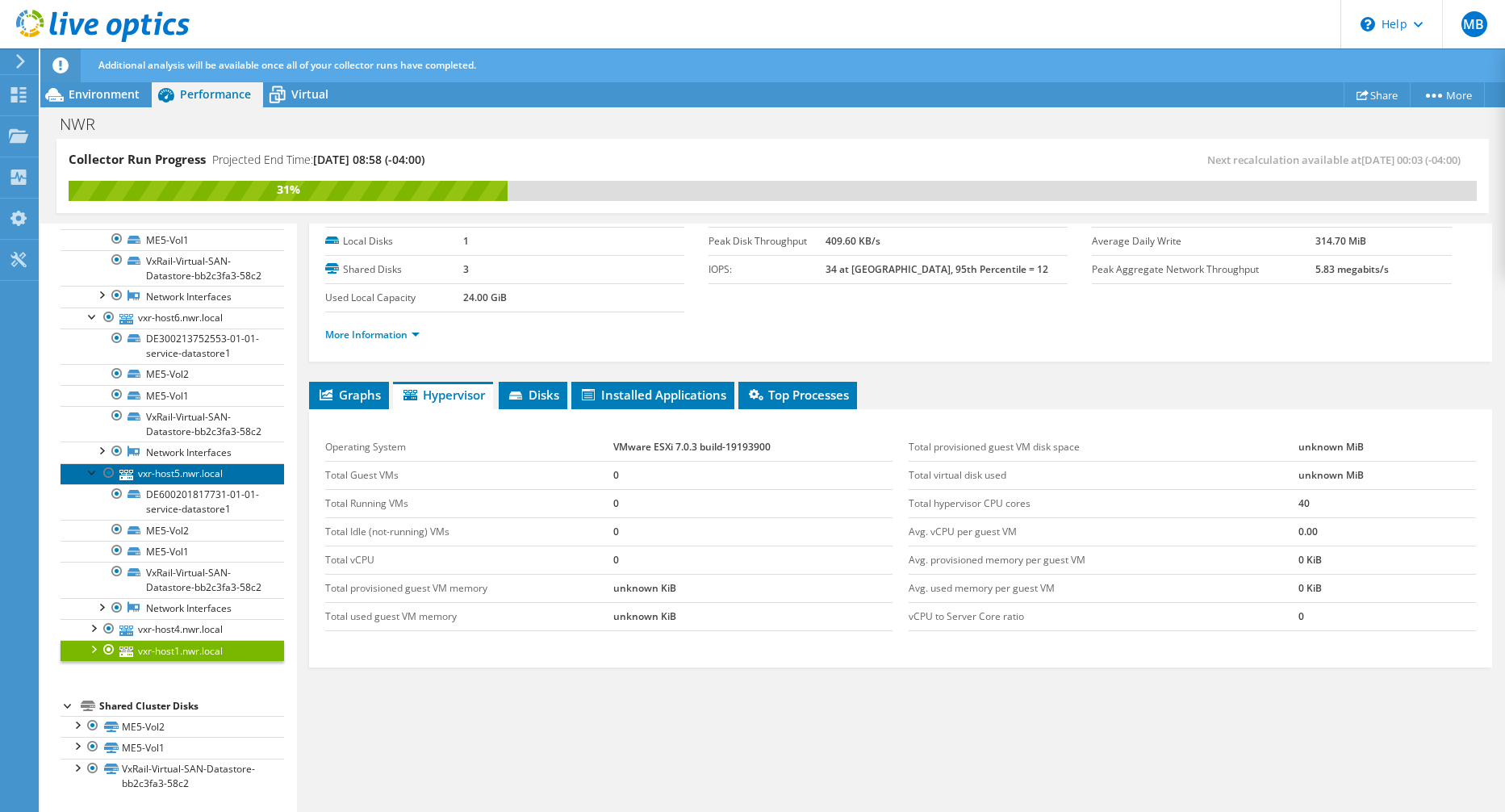
click at [169, 463] on link "vxr-host5.nwr.local" at bounding box center [172, 474] width 224 height 21
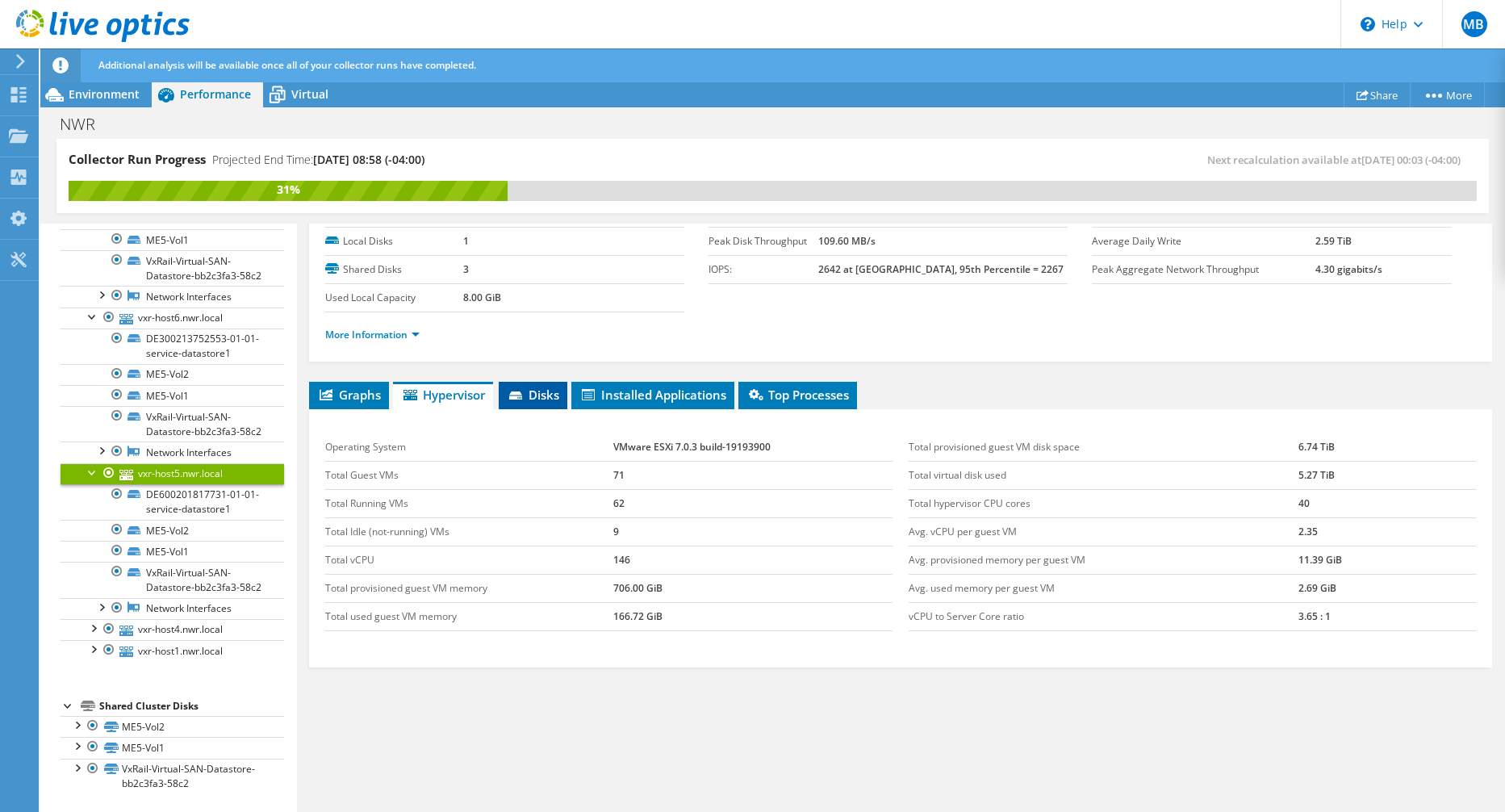
click at [538, 388] on span "Disks" at bounding box center [533, 395] width 52 height 16
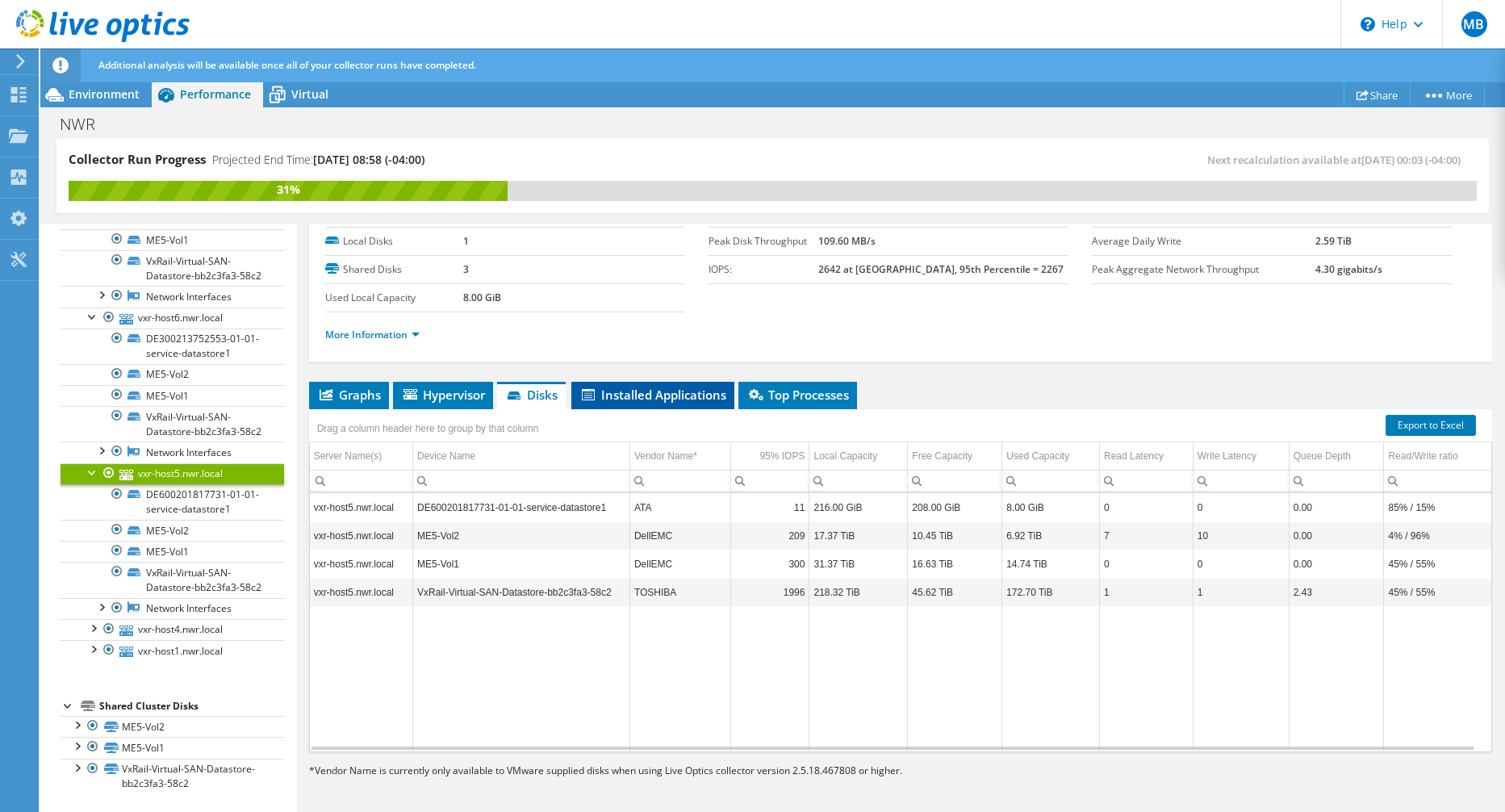
click at [650, 392] on span "Installed Applications" at bounding box center [652, 395] width 147 height 16
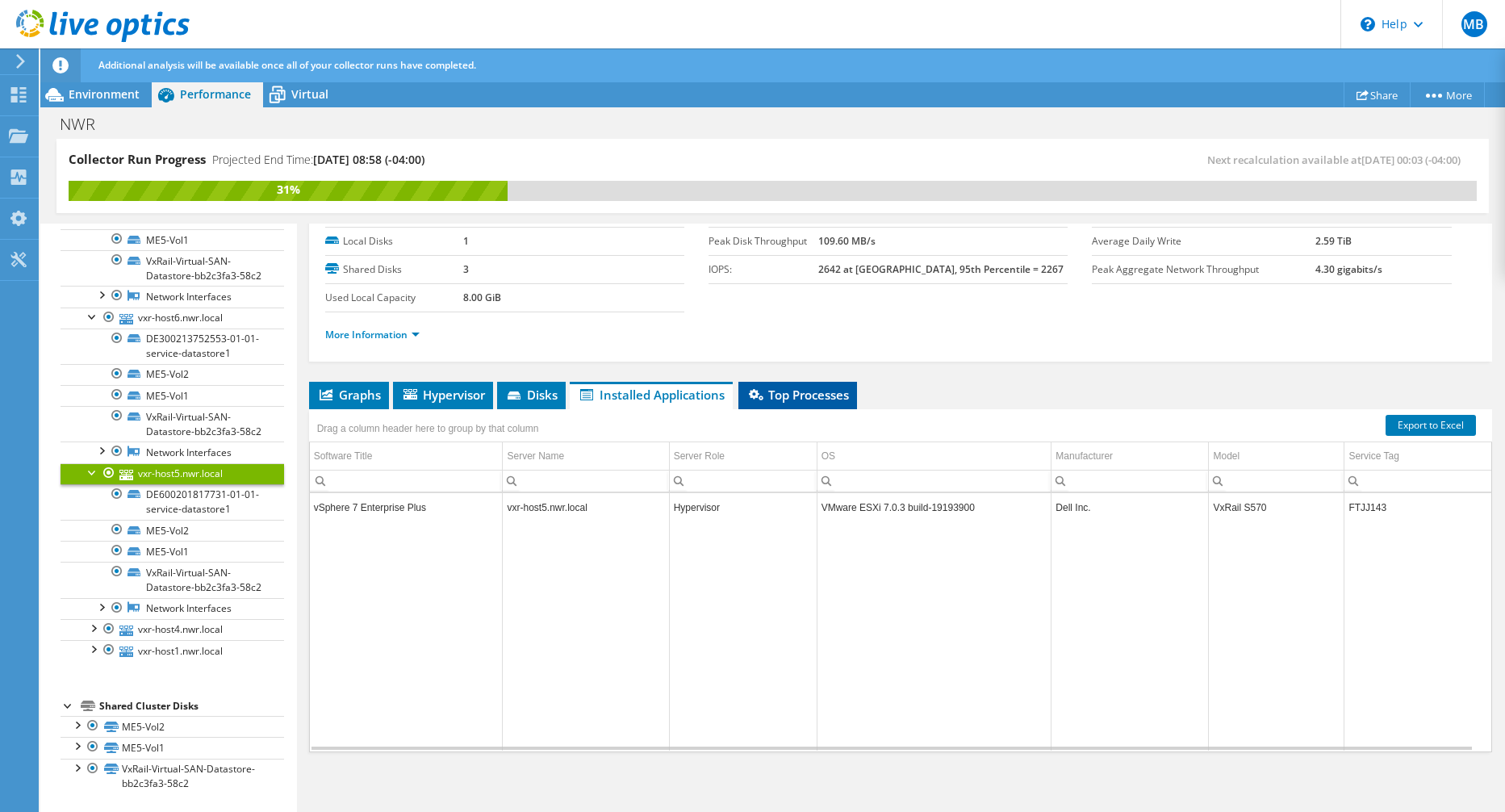
click at [781, 396] on span "Top Processes" at bounding box center [798, 395] width 102 height 16
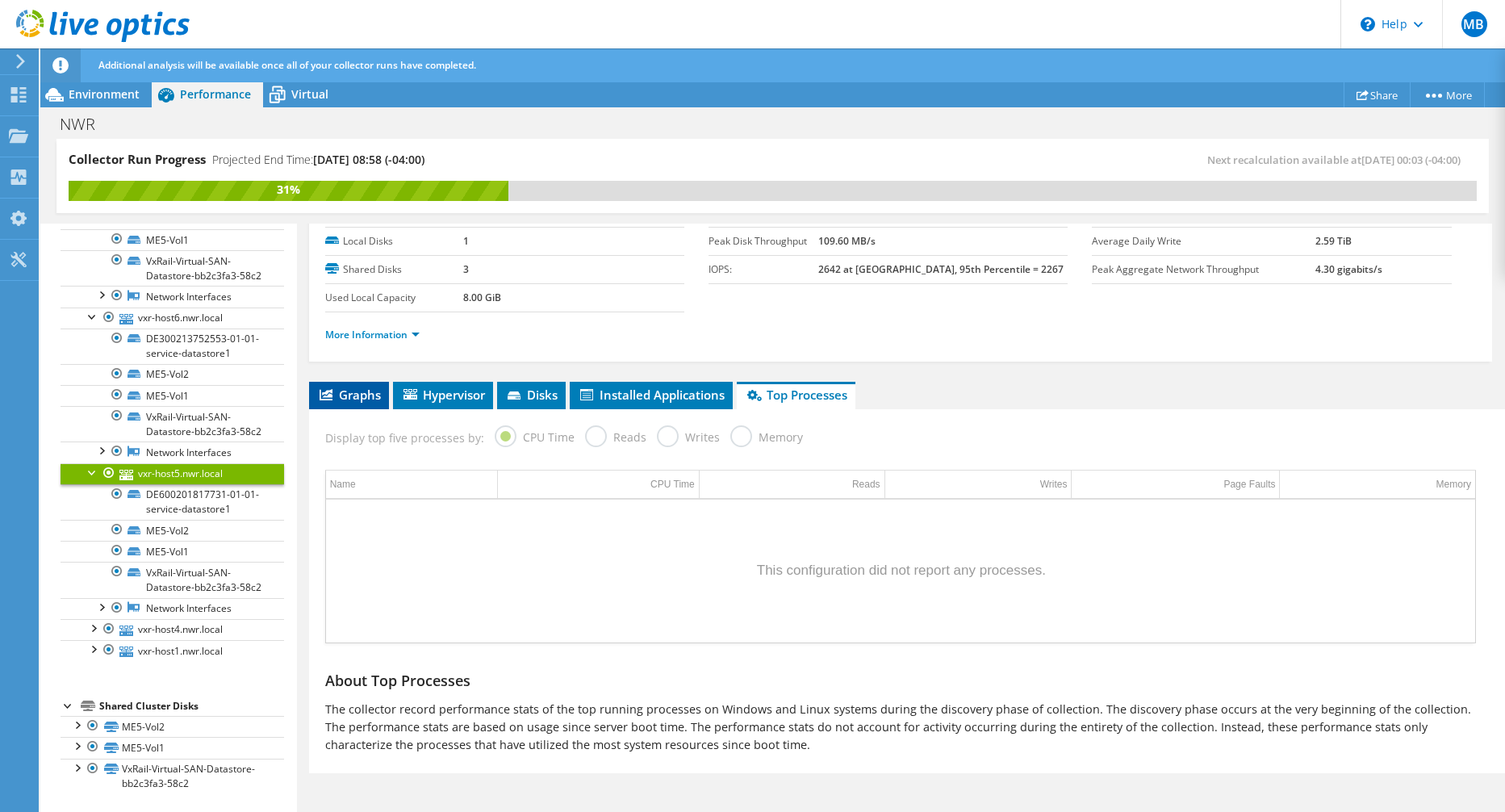
click at [350, 392] on span "Graphs" at bounding box center [349, 395] width 64 height 16
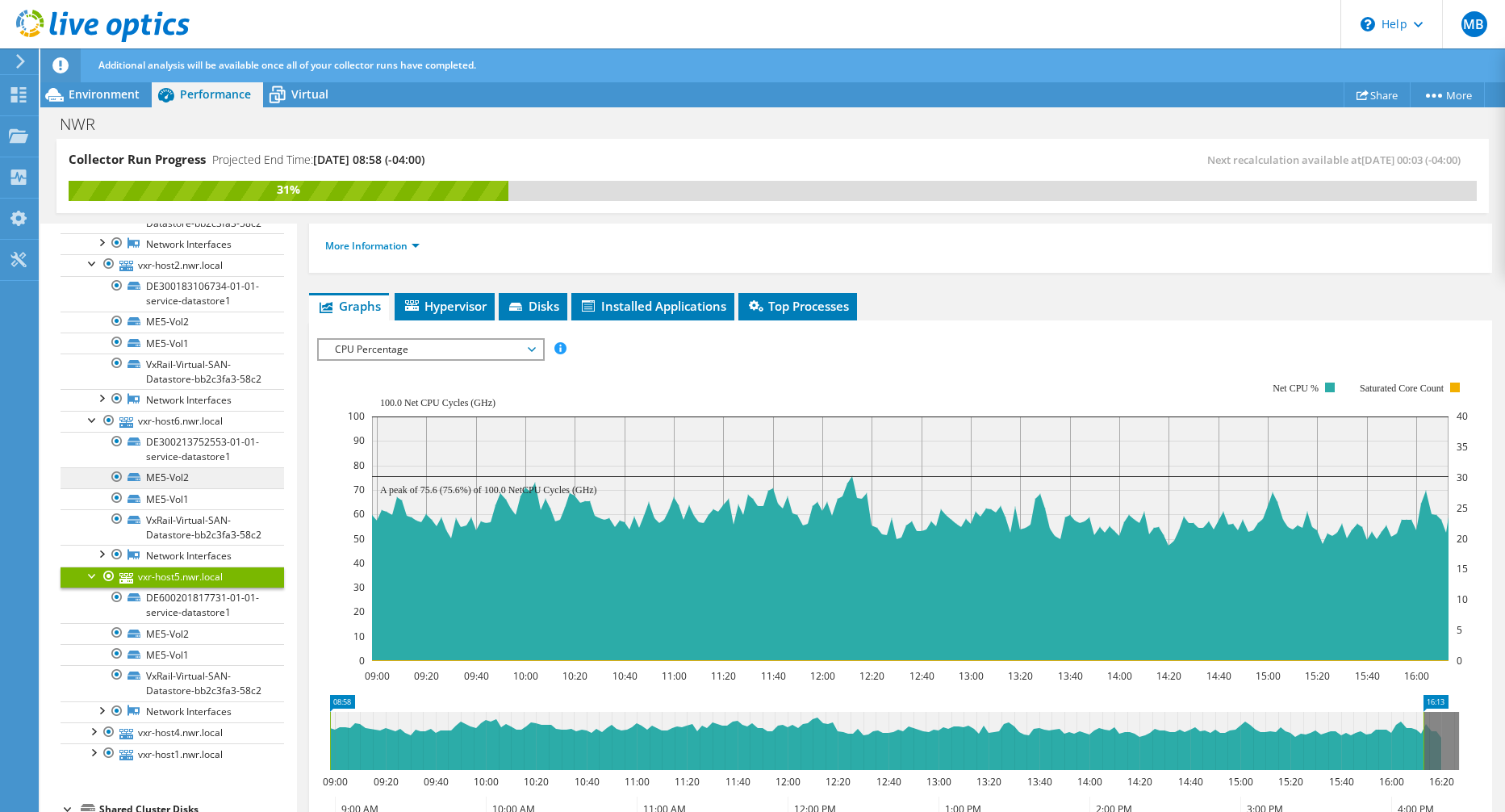
scroll to position [454, 0]
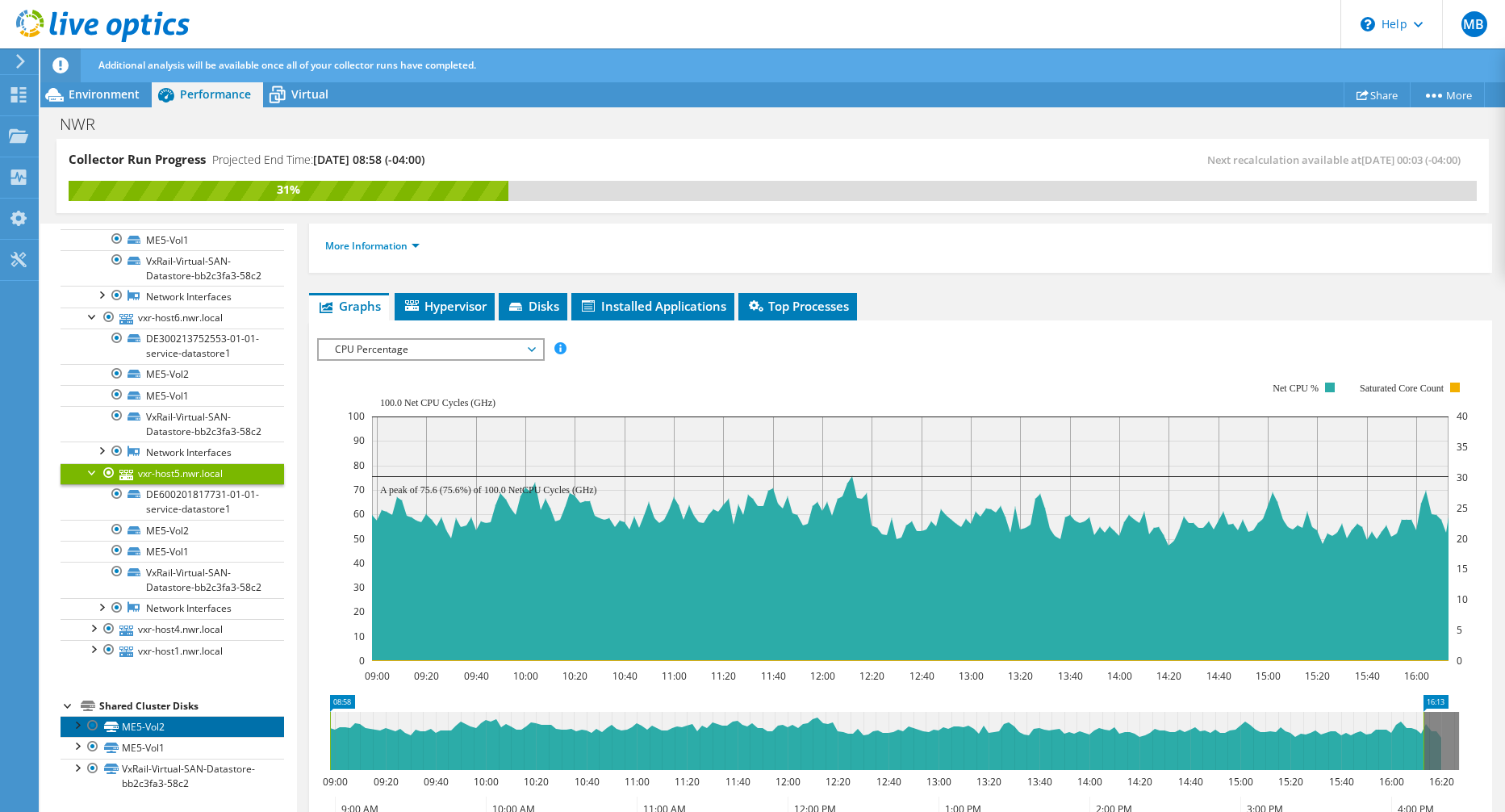
click at [194, 728] on link "ME5-Vol2" at bounding box center [172, 726] width 224 height 21
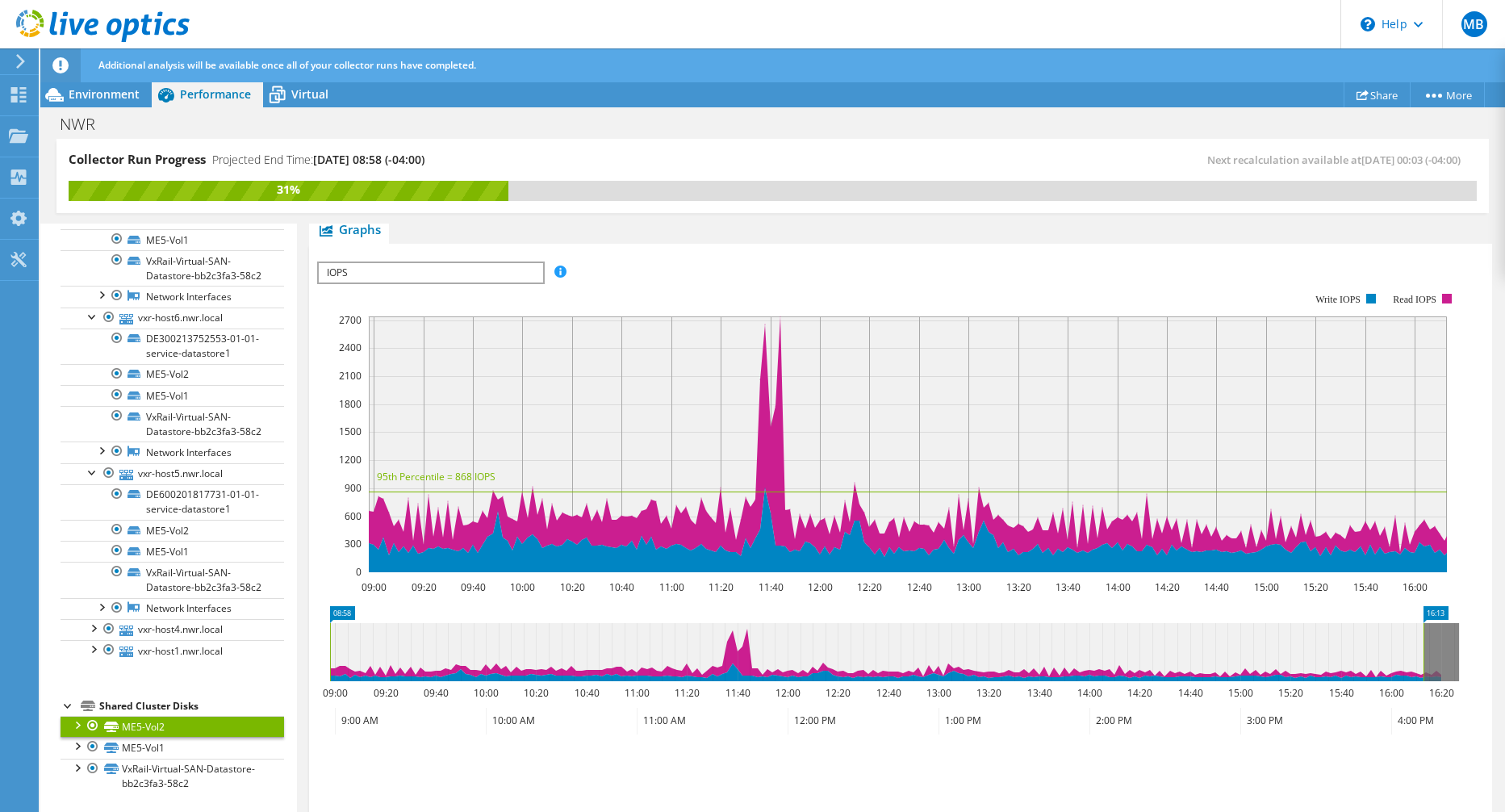
scroll to position [403, 0]
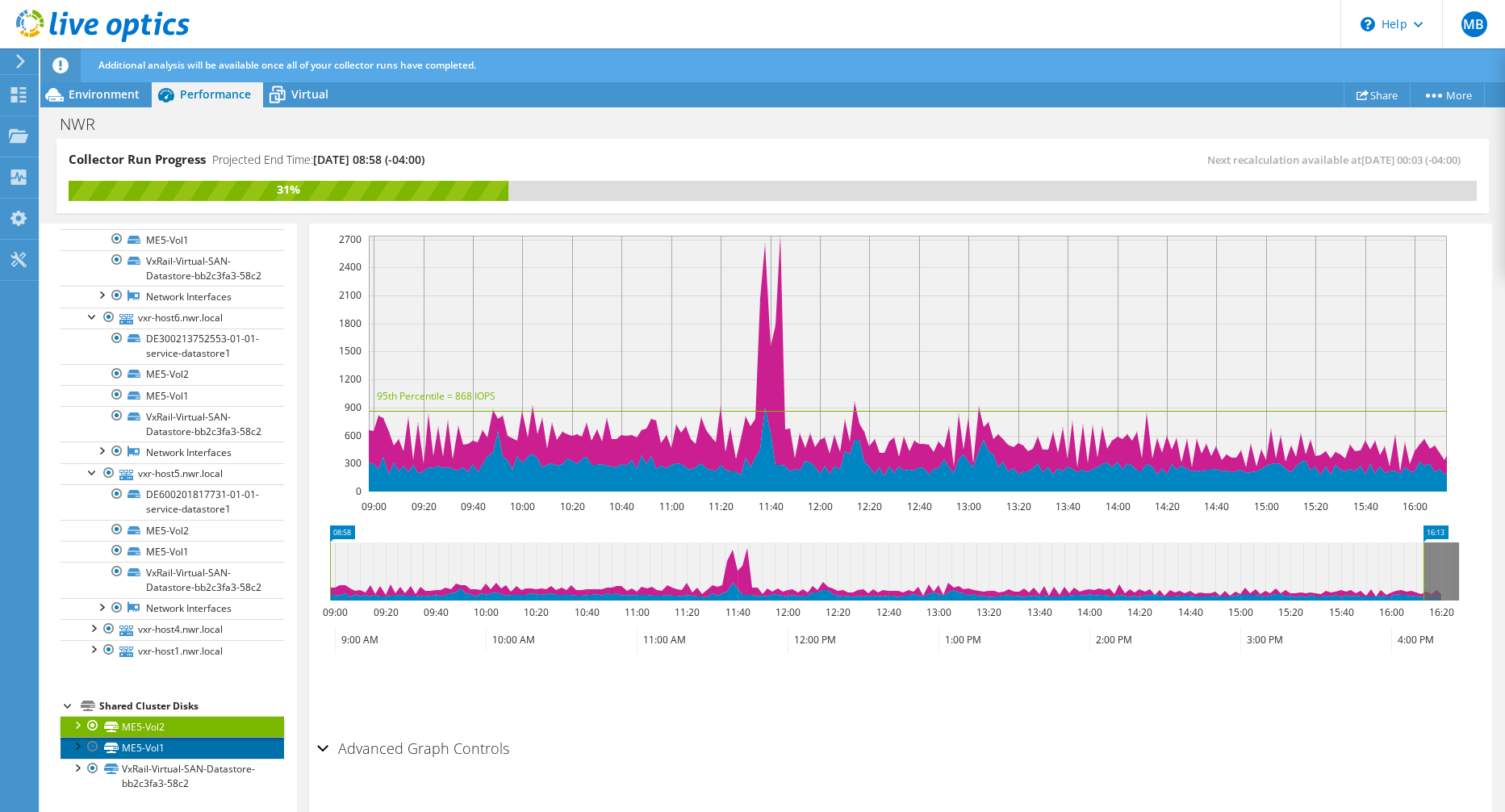
click at [175, 744] on link "ME5-Vol1" at bounding box center [172, 747] width 224 height 21
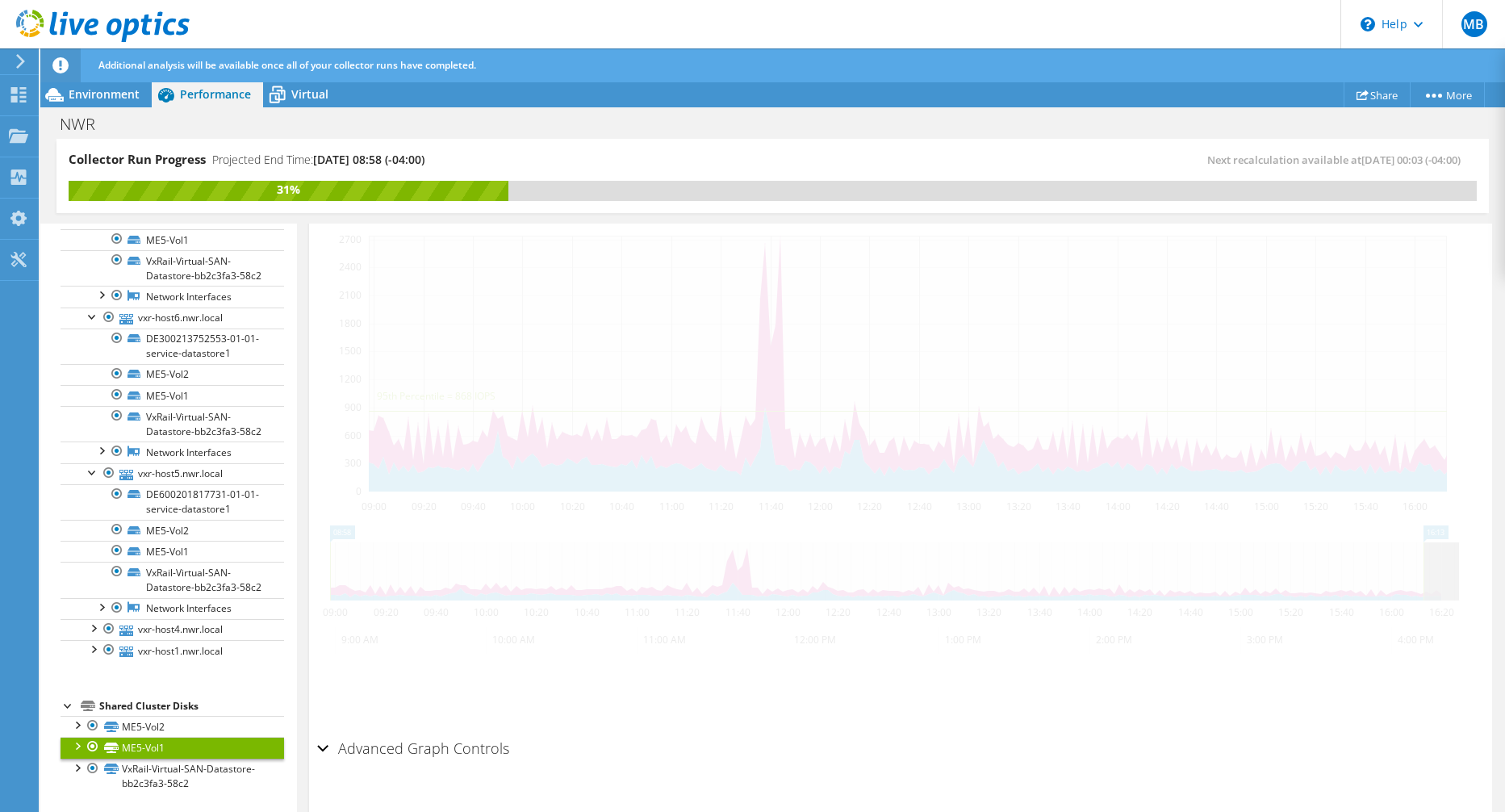
scroll to position [431, 0]
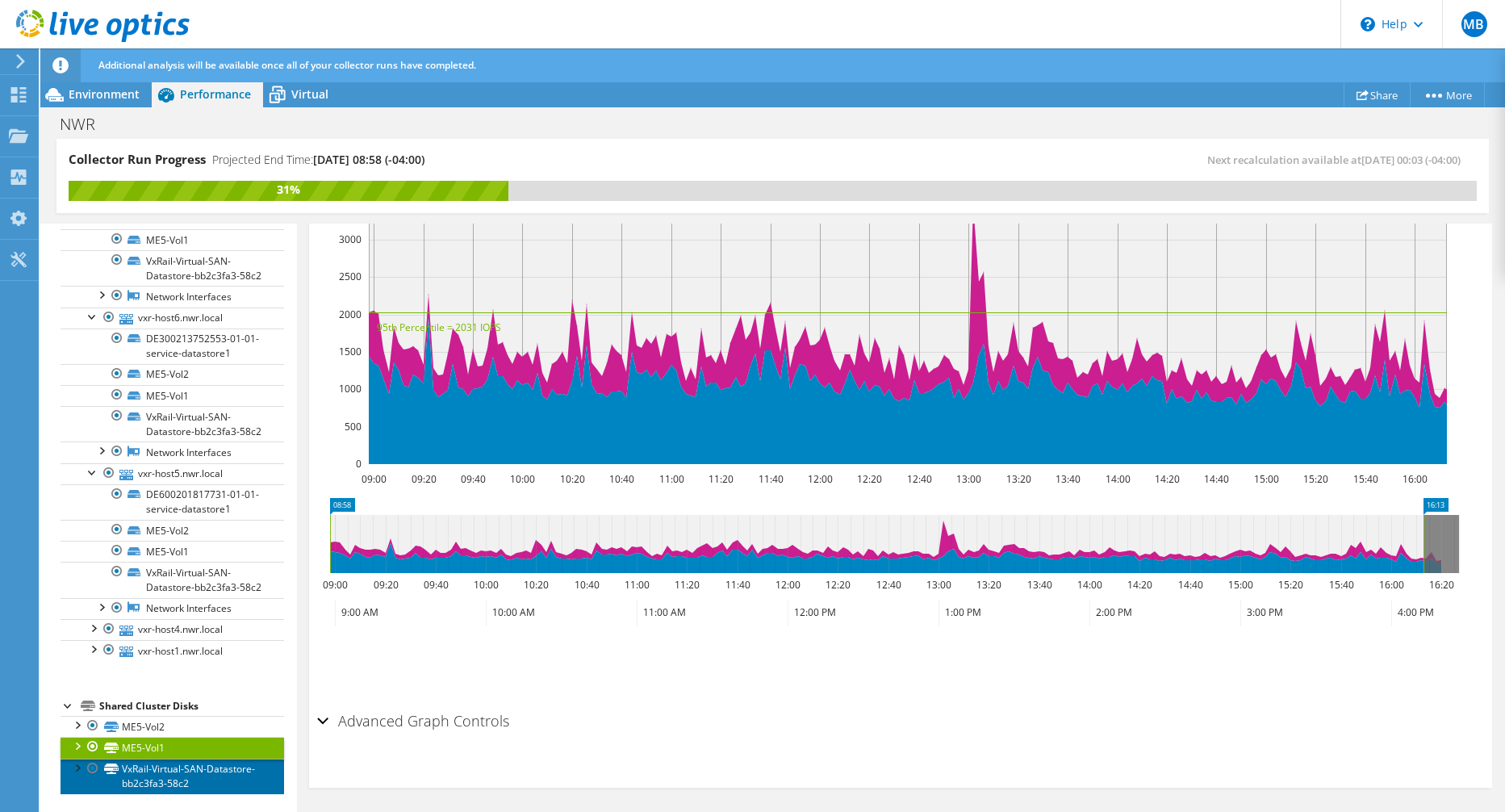
click at [196, 765] on link "VxRail-Virtual-SAN-Datastore-bb2c3fa3-58c2" at bounding box center [172, 776] width 224 height 35
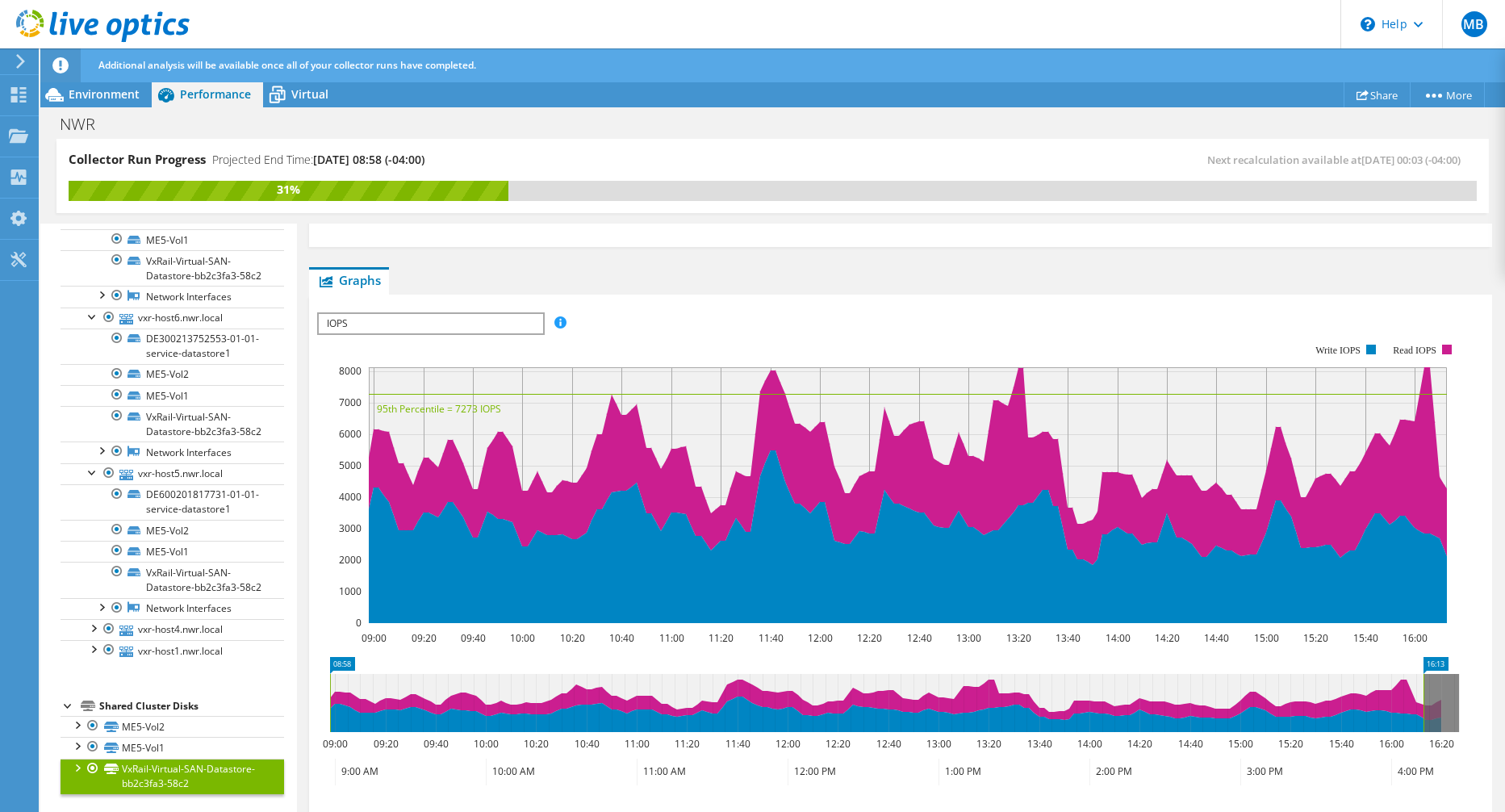
scroll to position [352, 0]
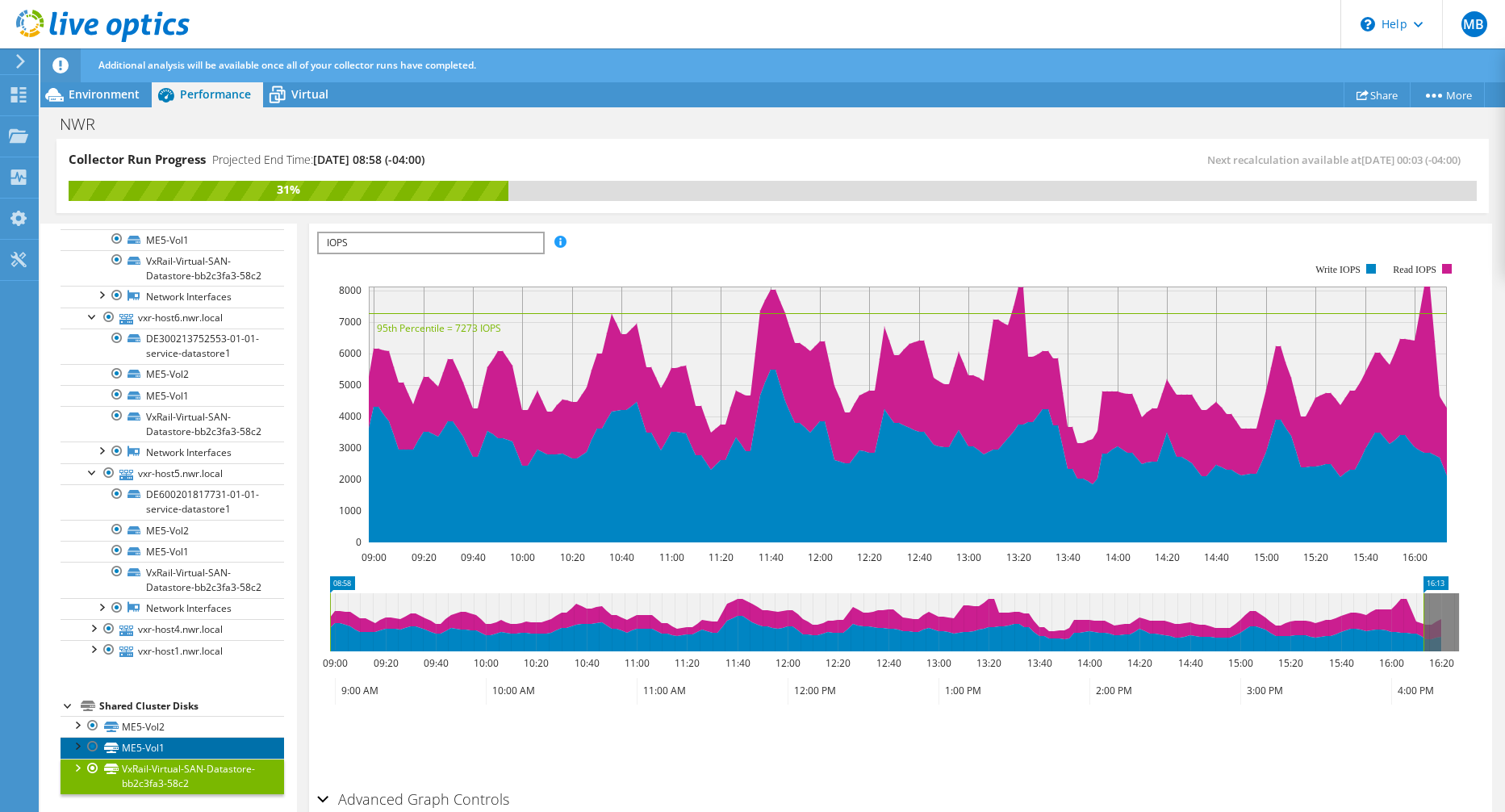
click at [129, 749] on link "ME5-Vol1" at bounding box center [172, 747] width 224 height 21
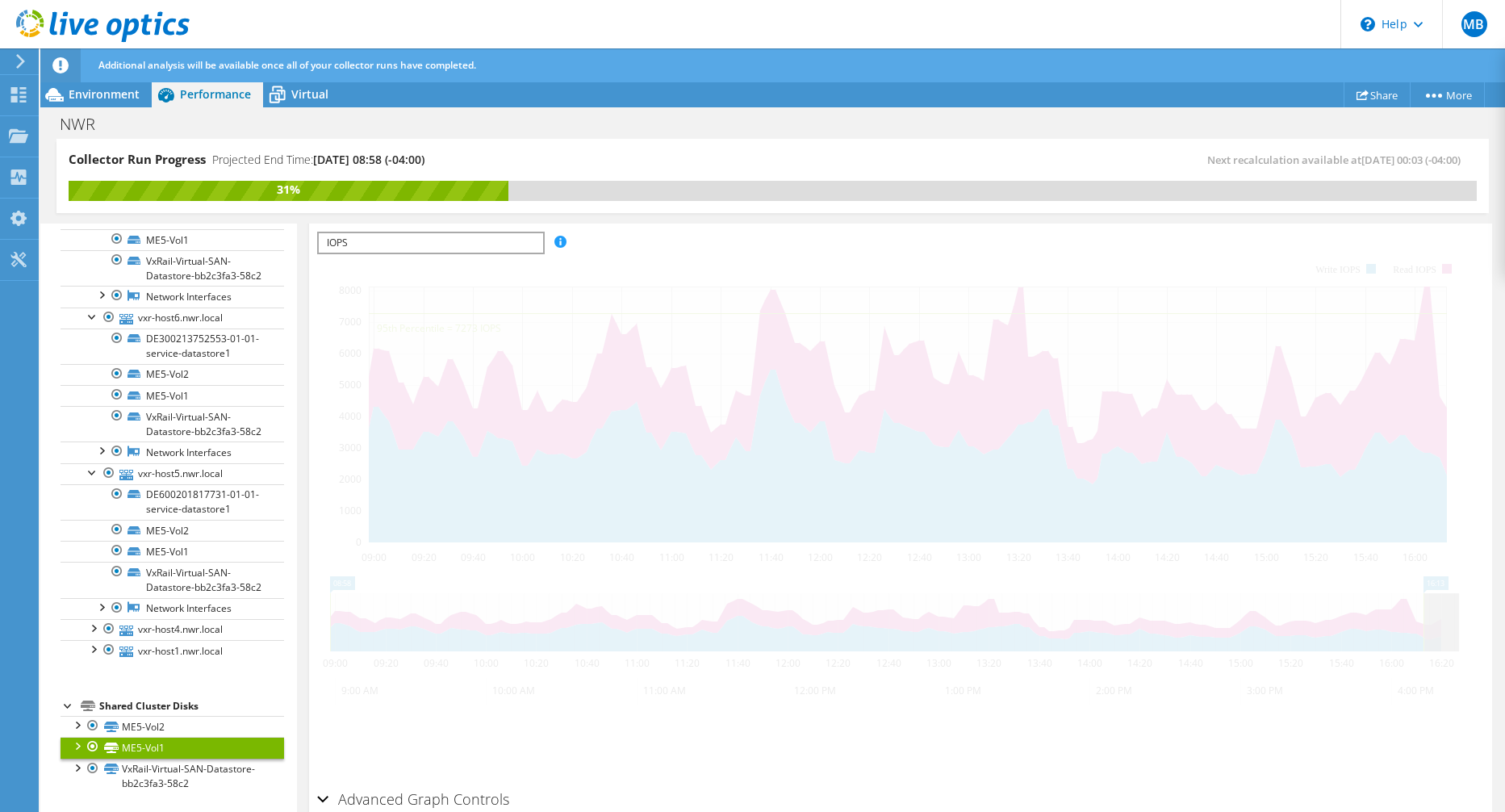
scroll to position [380, 0]
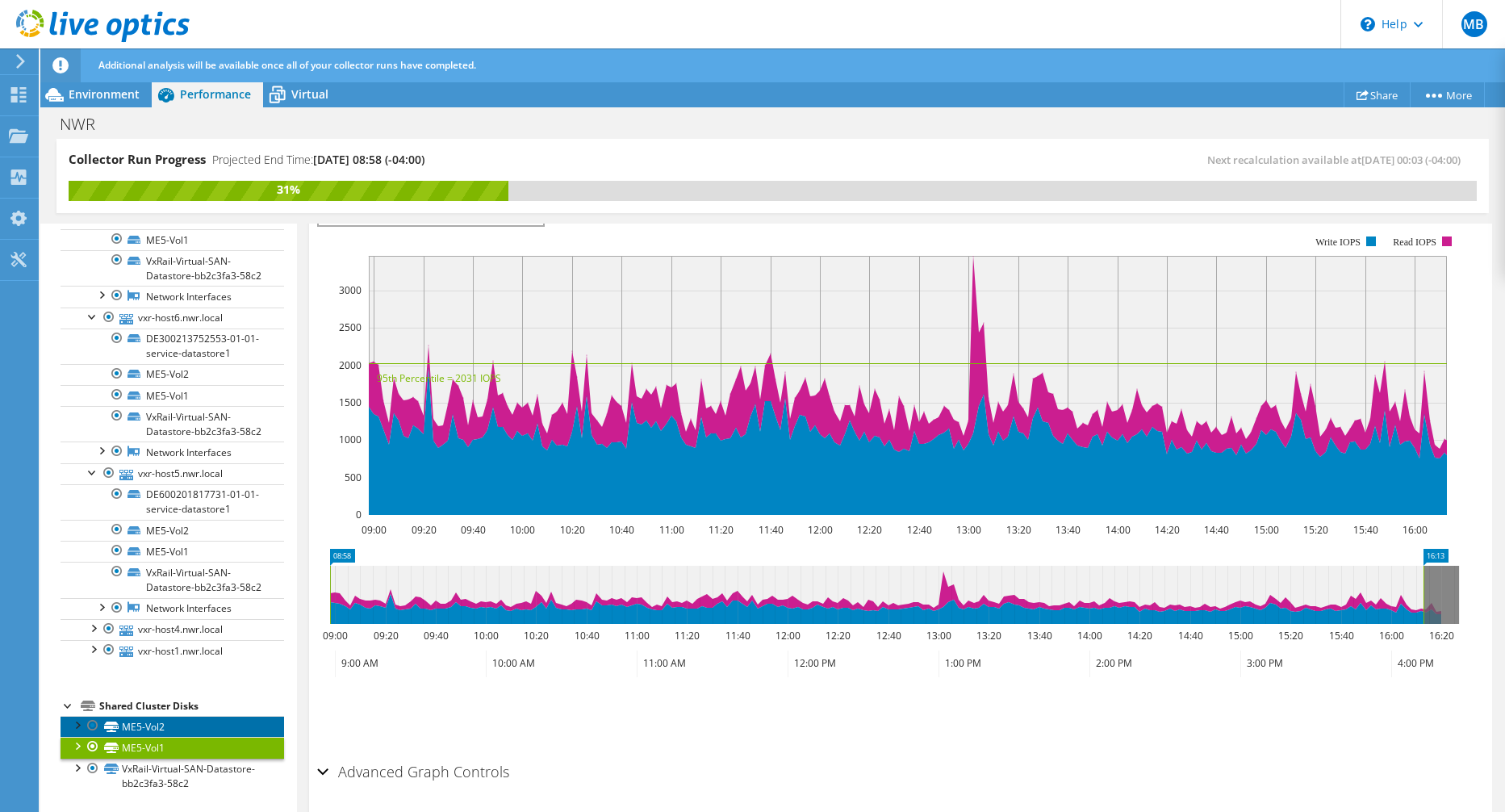
click at [142, 727] on link "ME5-Vol2" at bounding box center [172, 726] width 224 height 21
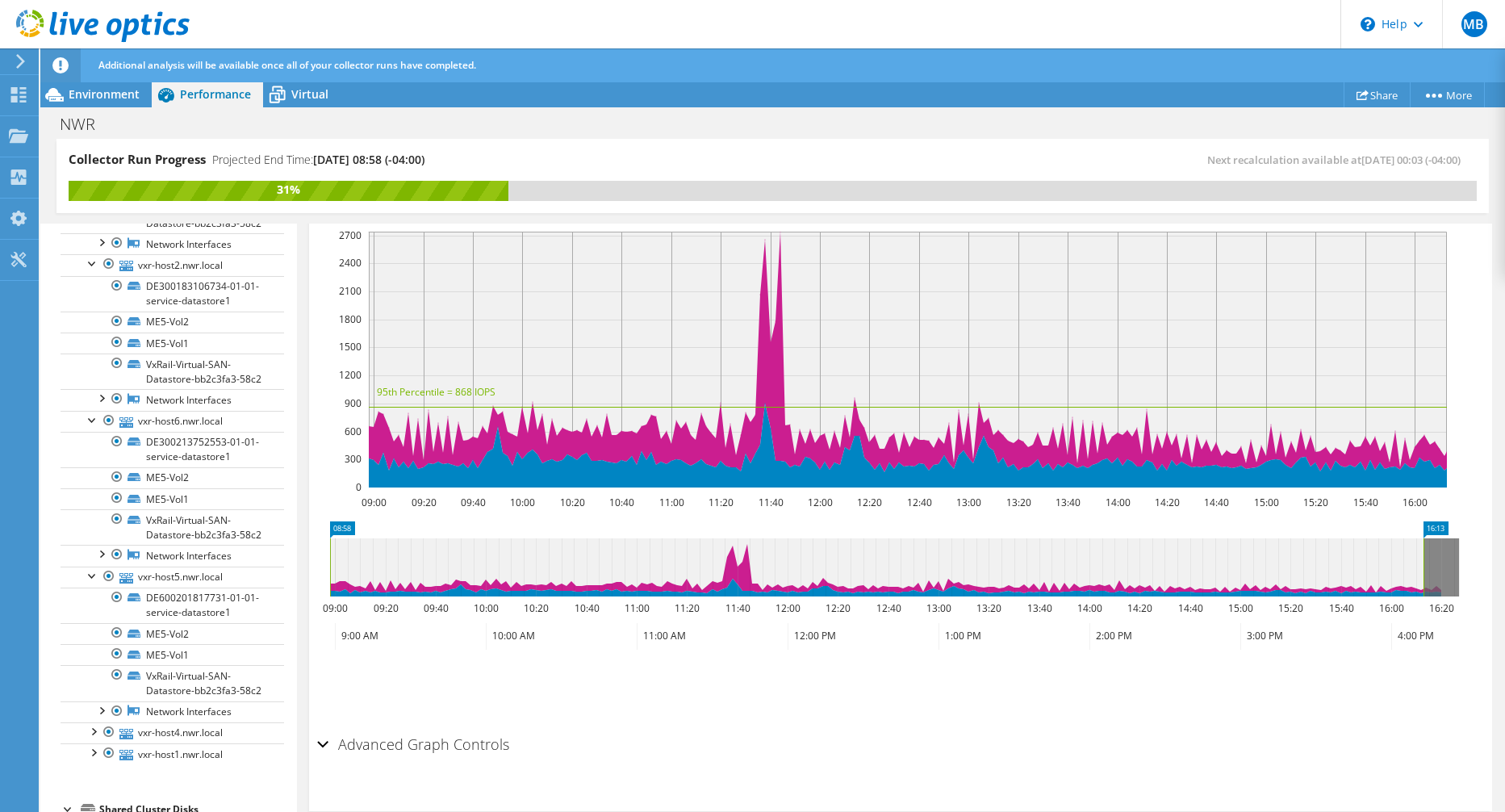
scroll to position [454, 0]
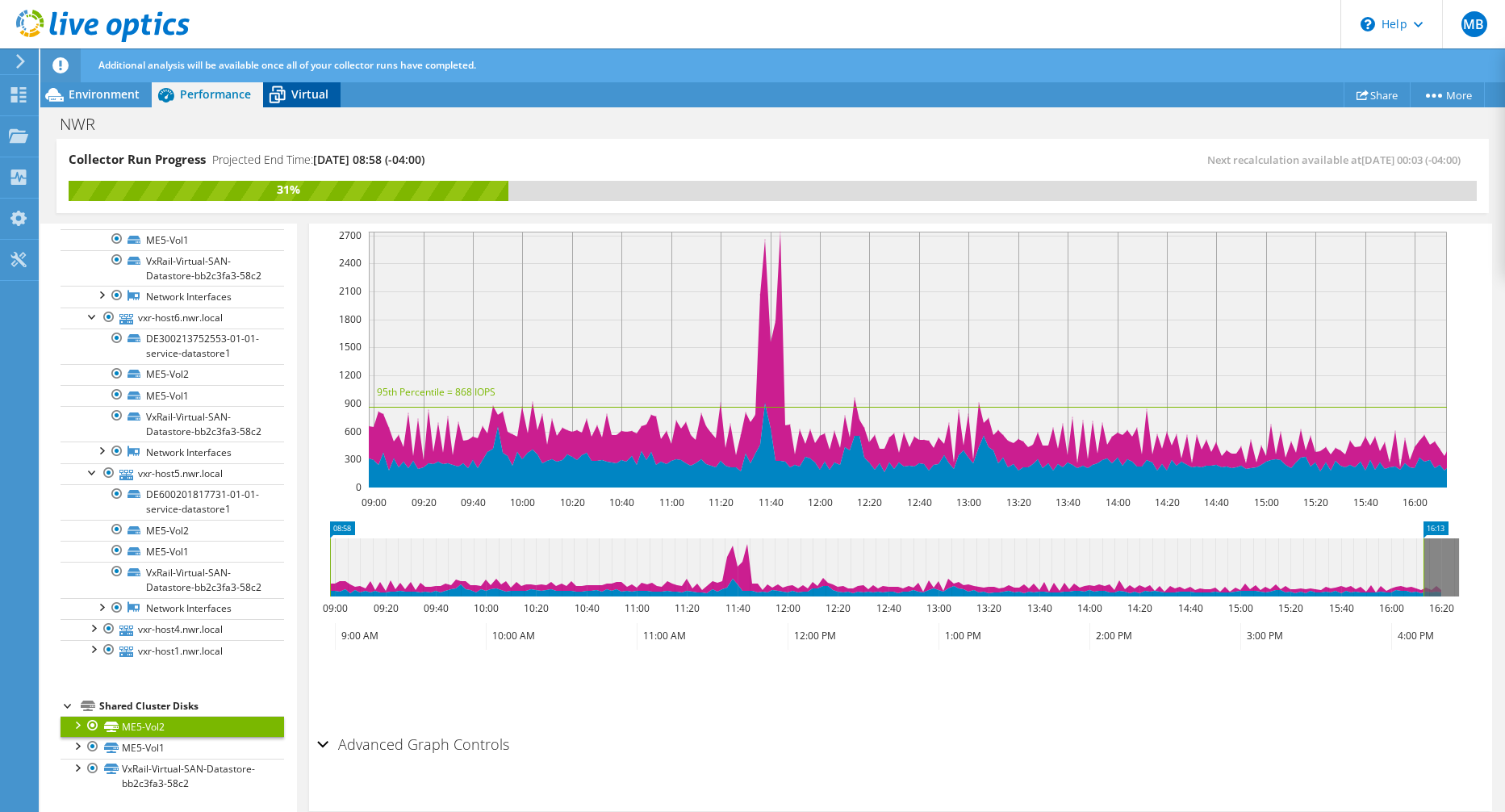
click at [317, 98] on span "Virtual" at bounding box center [309, 93] width 37 height 16
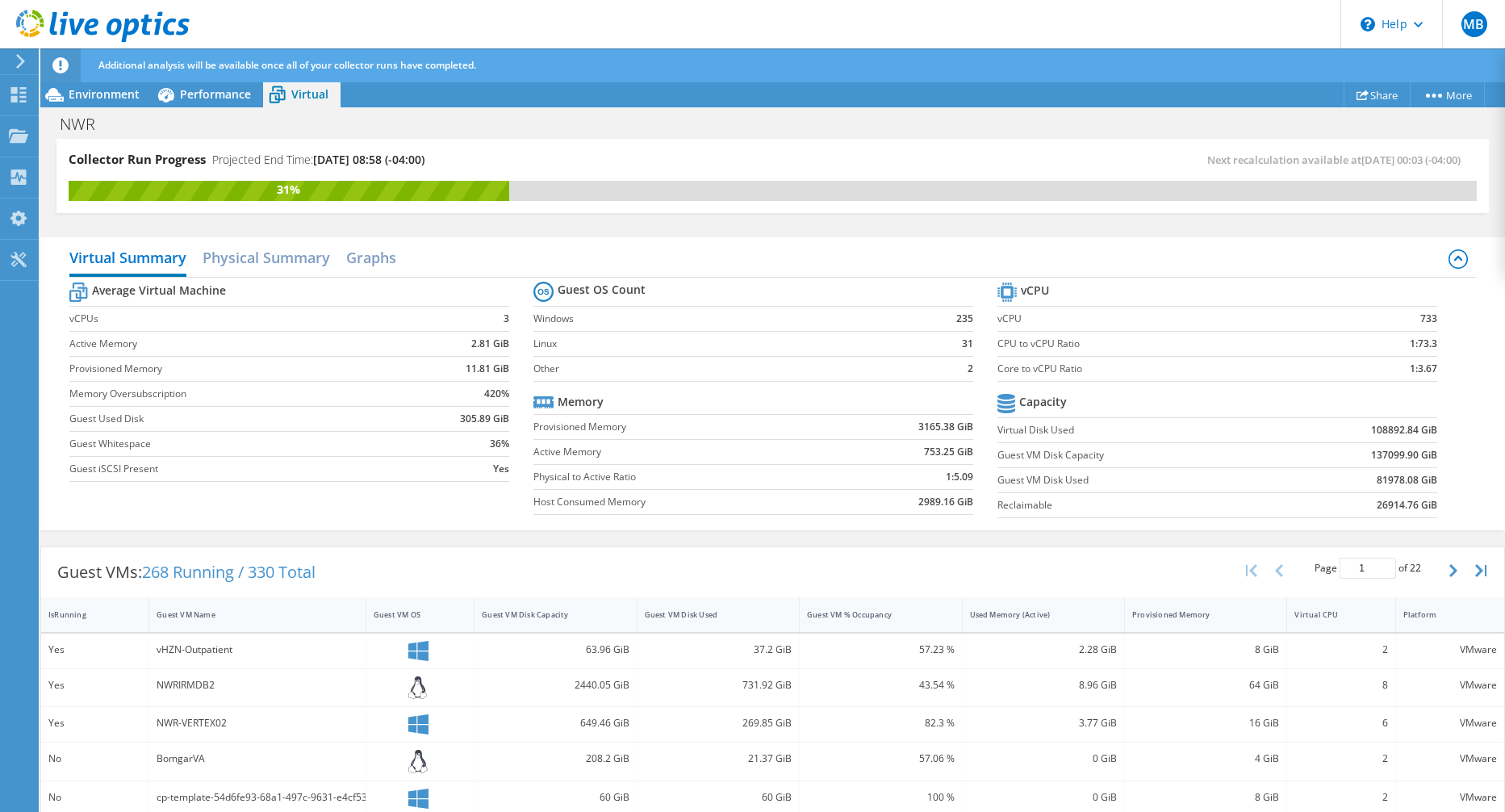
scroll to position [0, 0]
click at [196, 84] on div "Performance" at bounding box center [207, 94] width 111 height 26
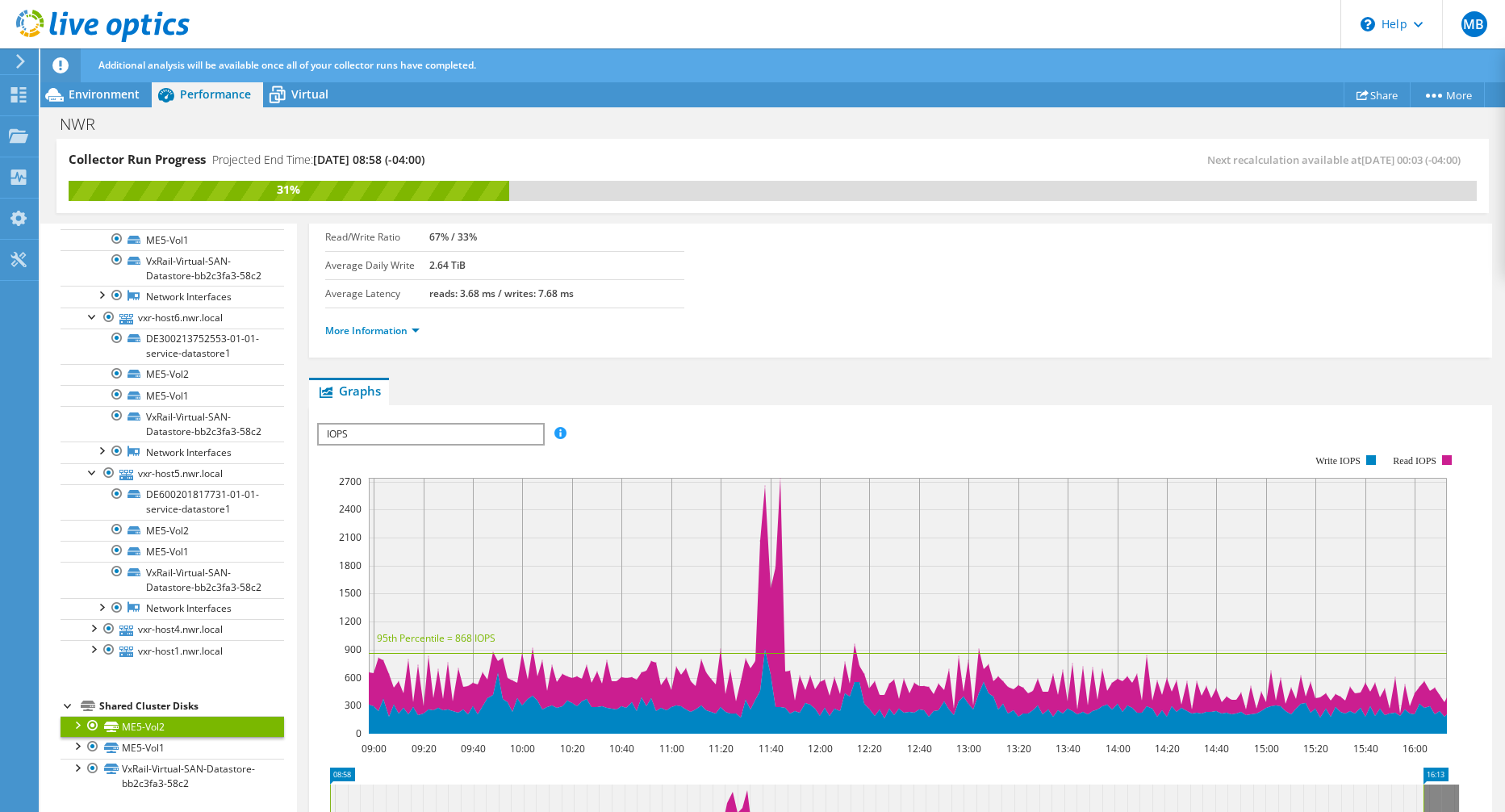
scroll to position [242, 0]
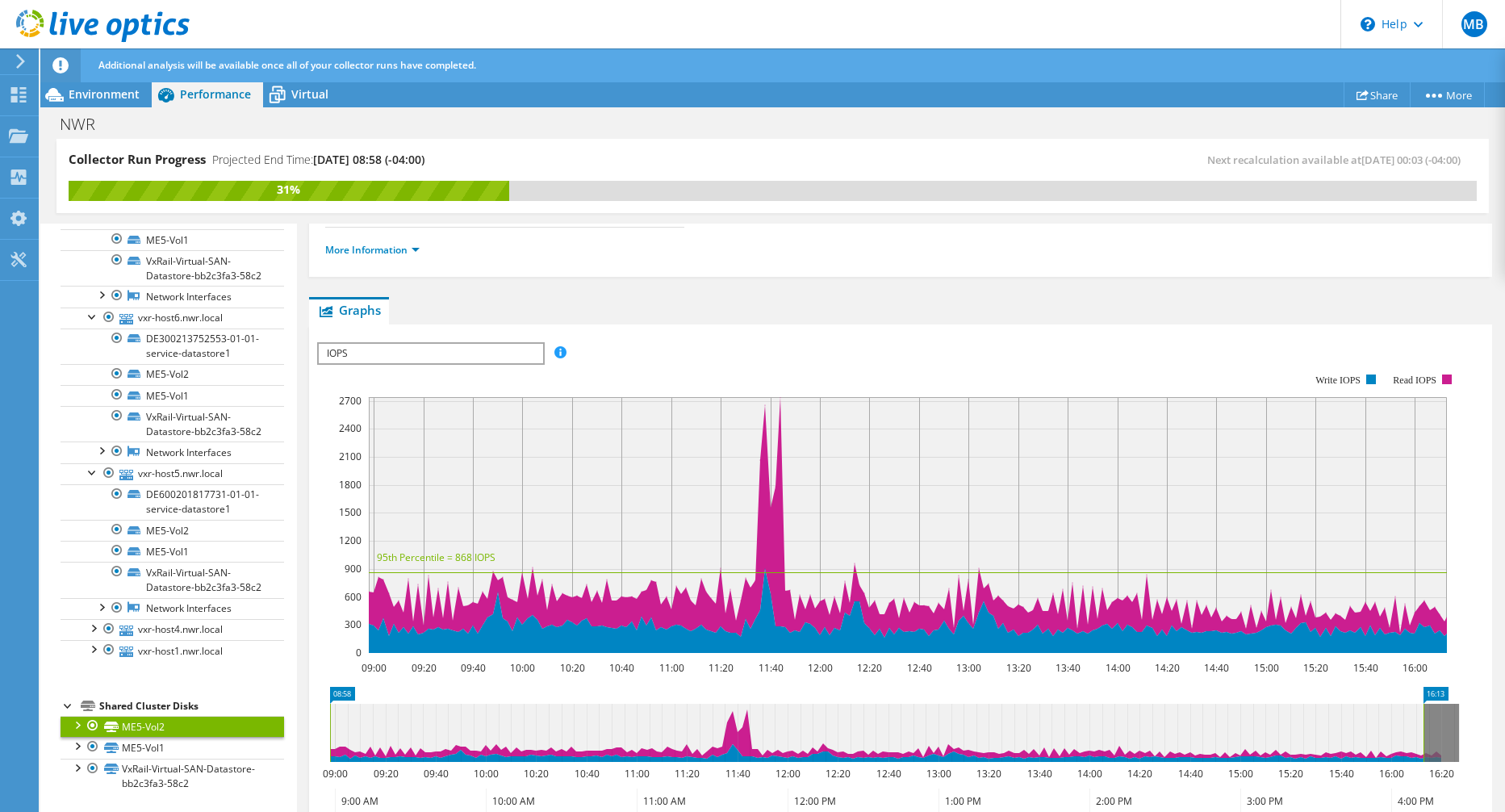
click at [418, 351] on span "IOPS" at bounding box center [430, 353] width 224 height 20
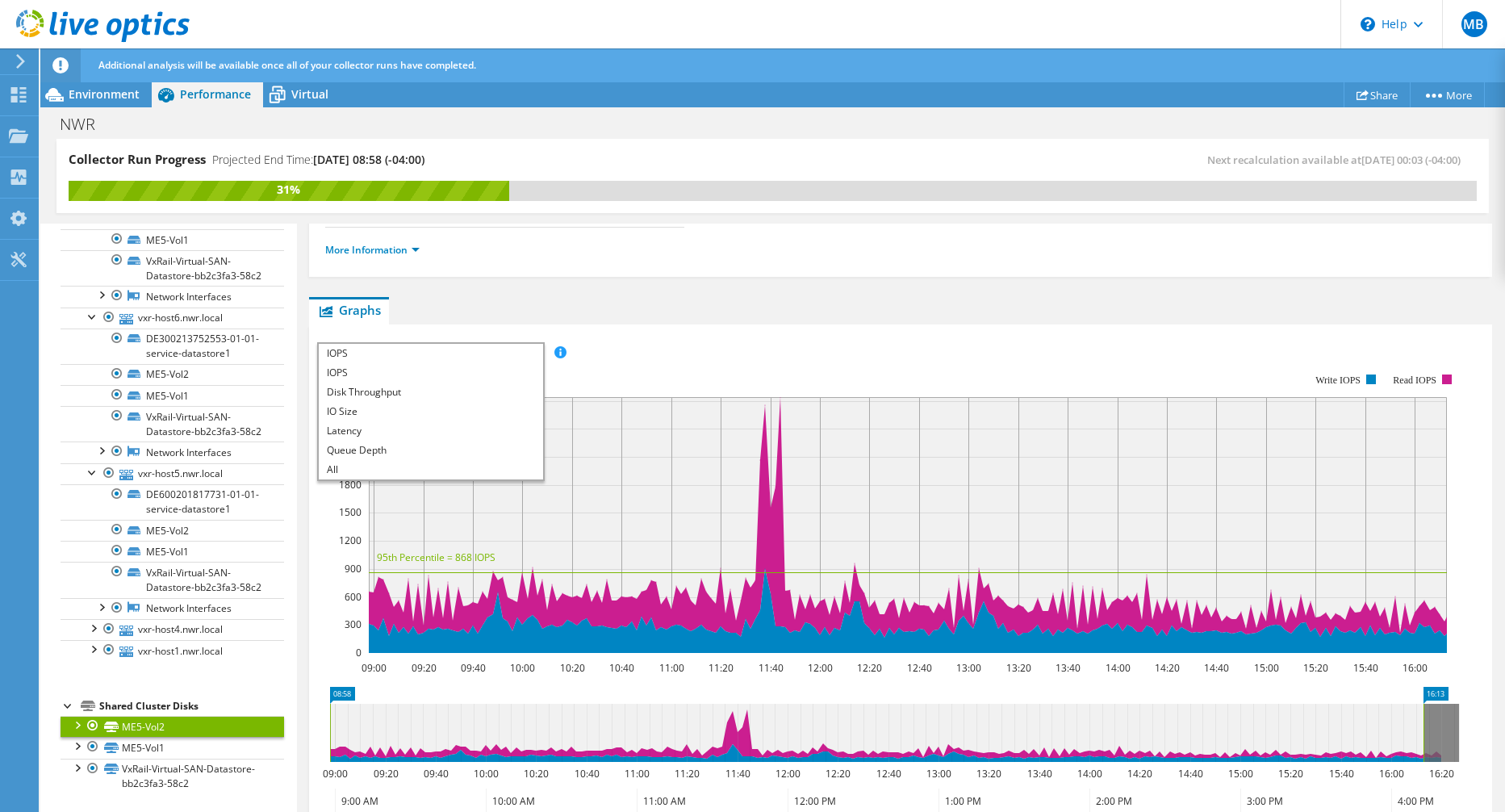
click at [417, 351] on span "IOPS" at bounding box center [430, 353] width 224 height 20
